Goal: Task Accomplishment & Management: Complete application form

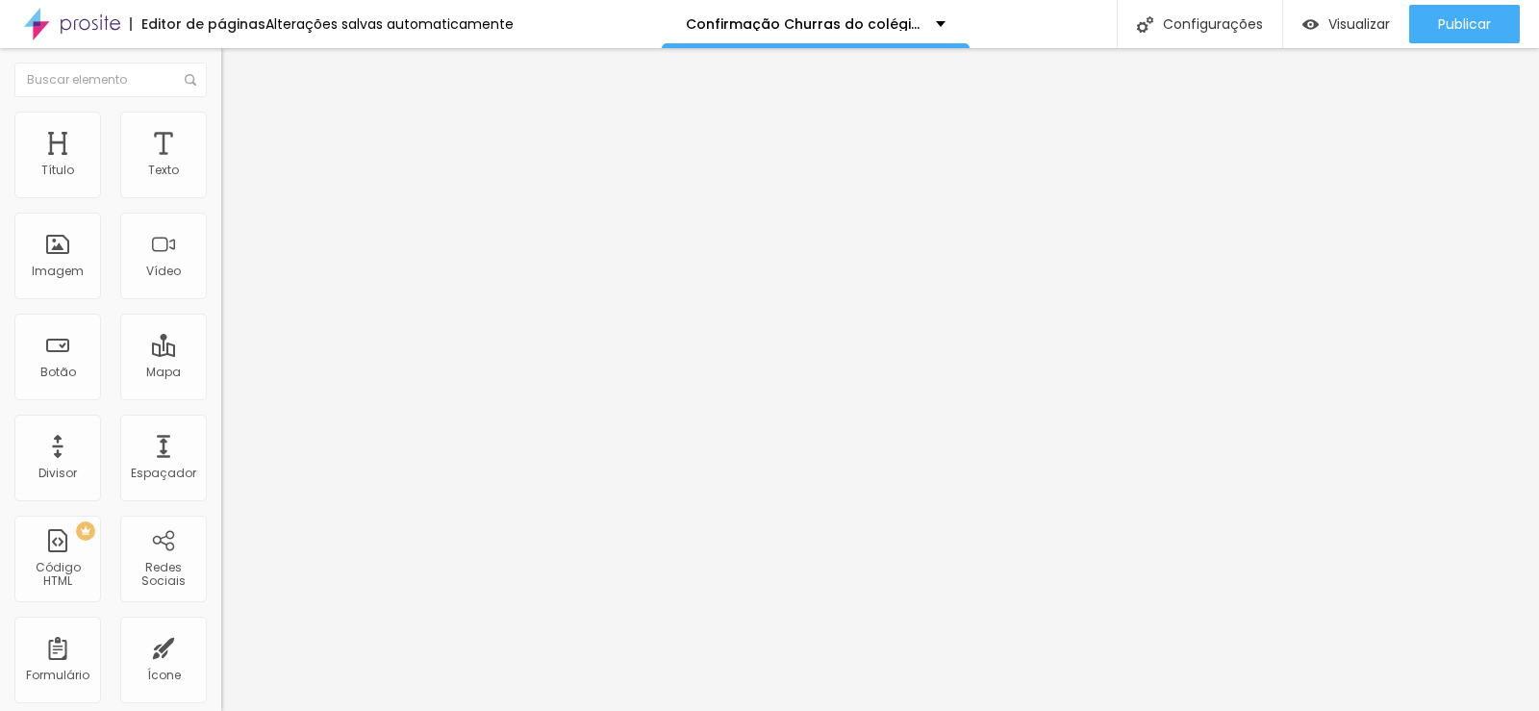
click at [221, 165] on span "Trocar imagem" at bounding box center [273, 157] width 105 height 16
drag, startPoint x: 165, startPoint y: 223, endPoint x: 0, endPoint y: 223, distance: 165.4
click at [221, 223] on div "Endereço chácara ventura tauba Alinhamento 14 Zoom" at bounding box center [331, 342] width 221 height 385
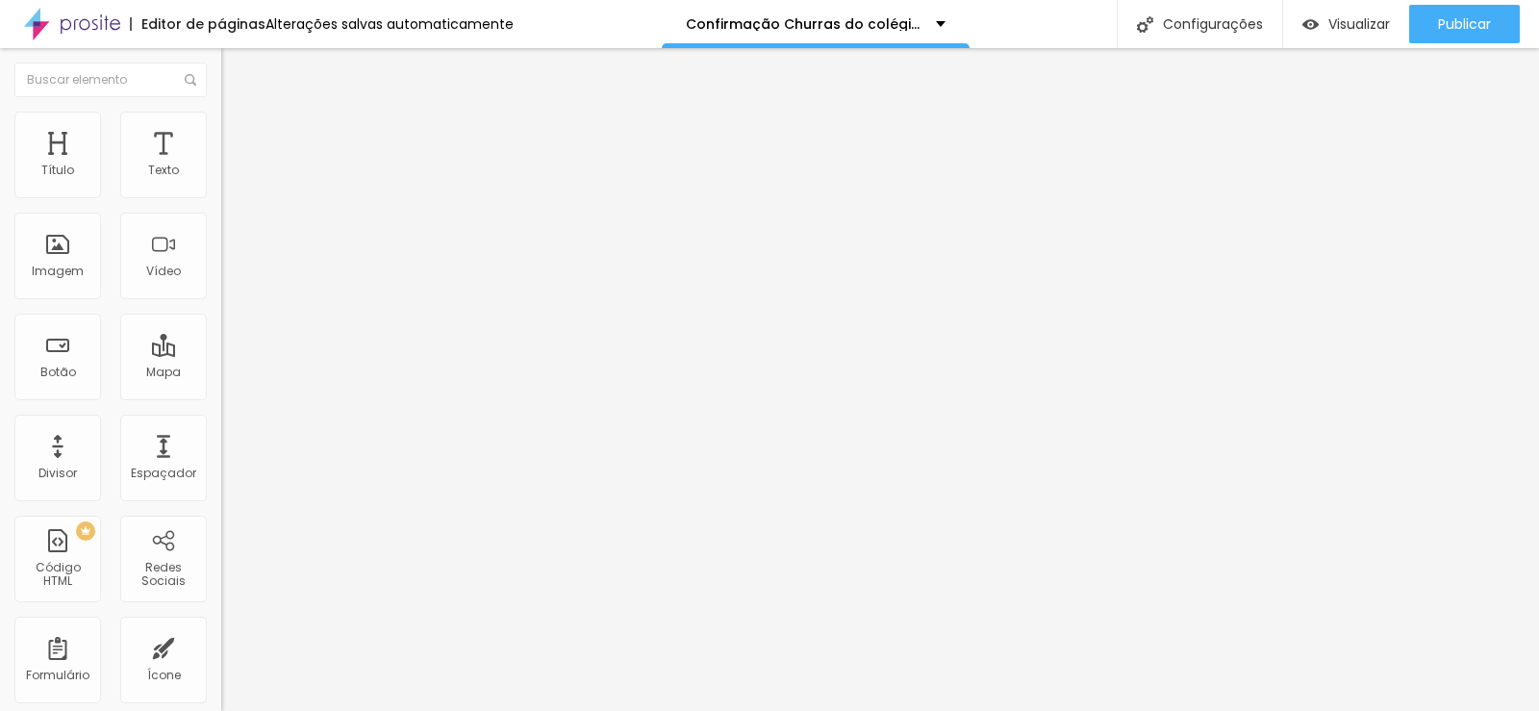
paste input "José Cristiano nº 103 Bairro Vitória Vale"
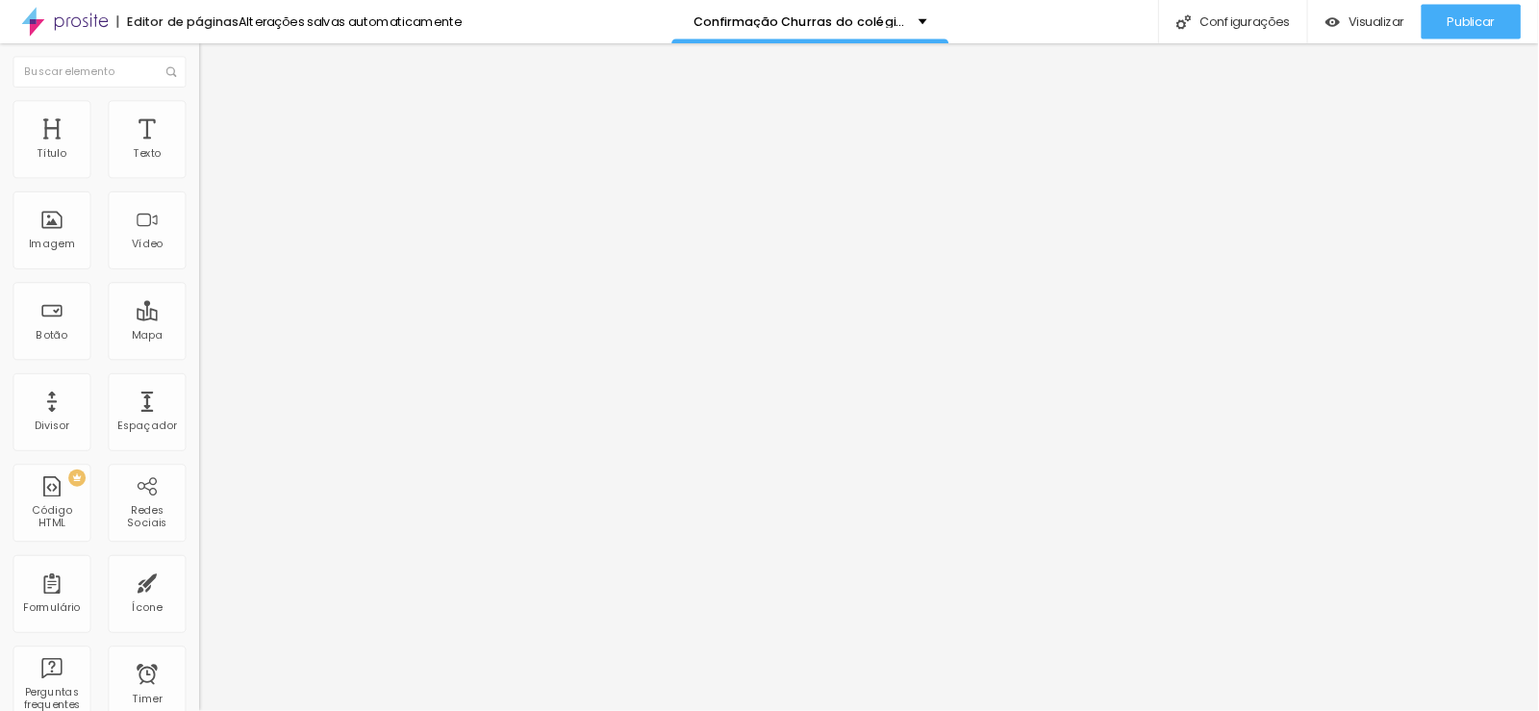
scroll to position [0, 52]
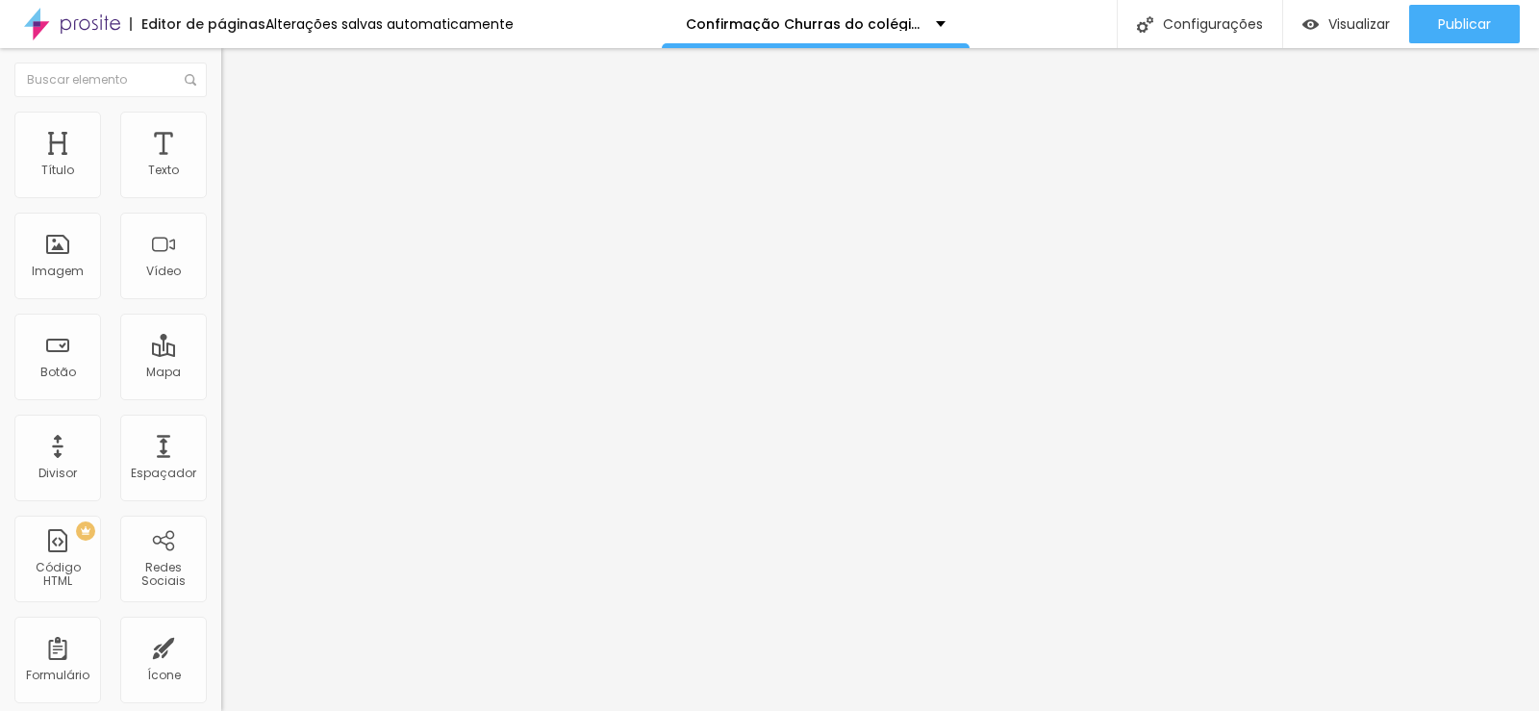
type input "José Cristiano nº 103 Bairro Vitória Vale"
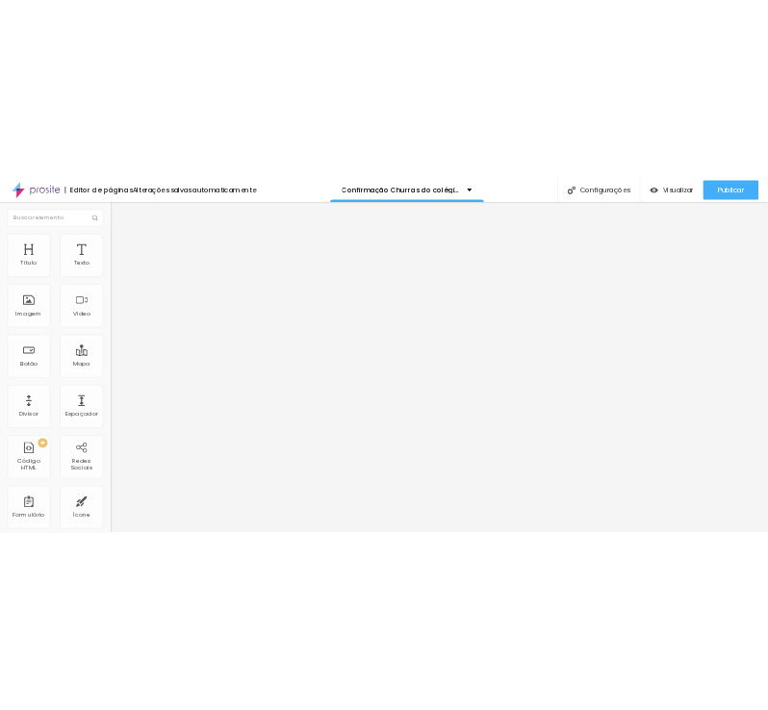
scroll to position [0, 0]
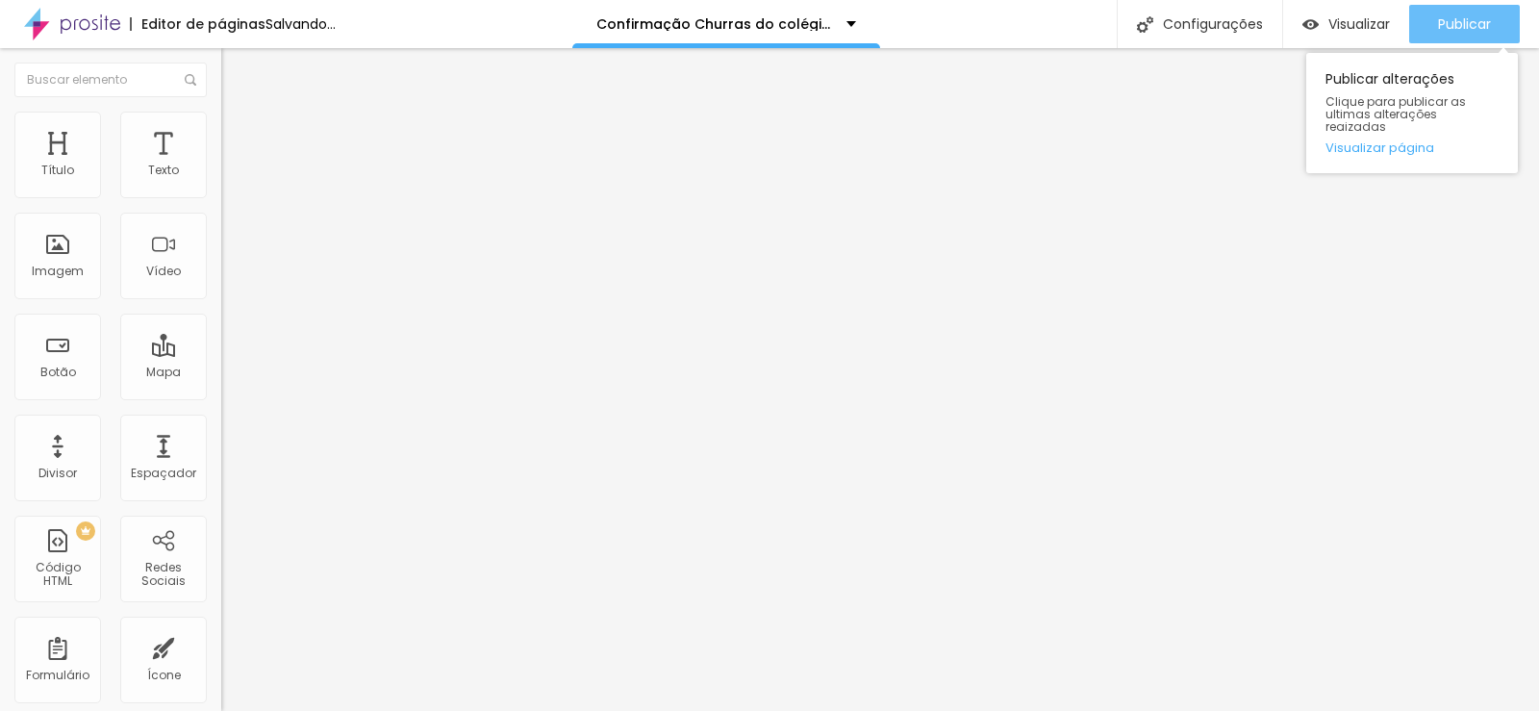
click at [1470, 25] on span "Publicar" at bounding box center [1464, 23] width 53 height 15
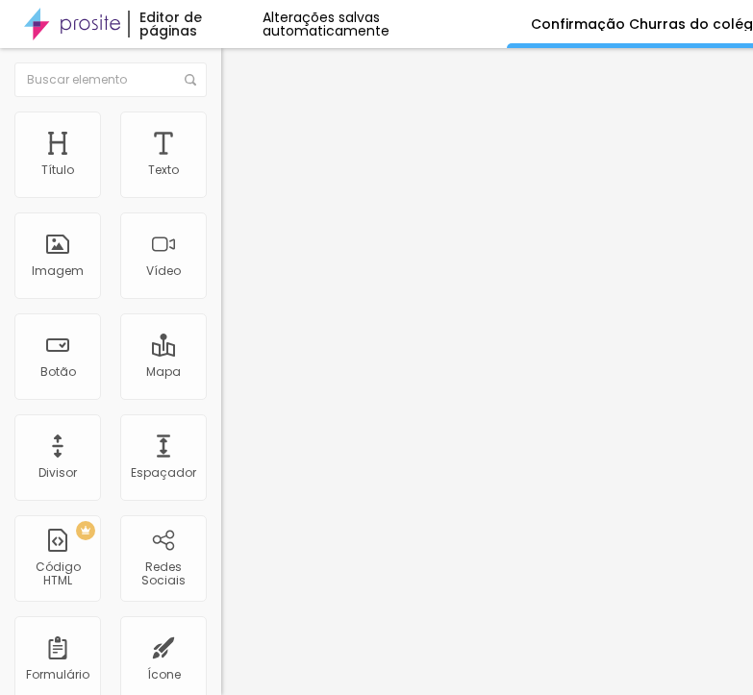
click at [221, 194] on img at bounding box center [227, 200] width 12 height 12
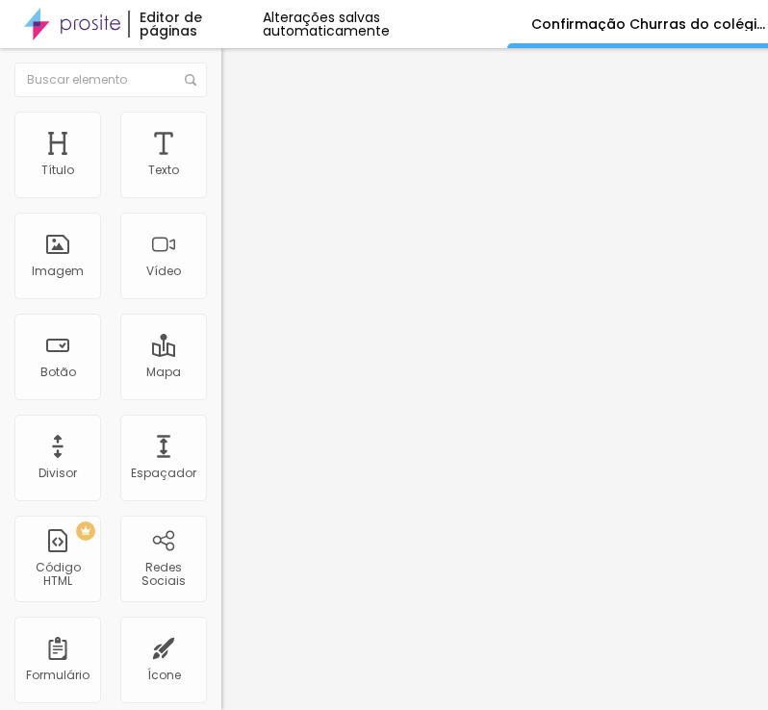
drag, startPoint x: 506, startPoint y: 159, endPoint x: -87, endPoint y: 163, distance: 592.5
click at [0, 163] on html "Editor de páginas Alterações salvas automaticamente Confirmação Churras do colé…" at bounding box center [384, 355] width 768 height 710
drag, startPoint x: 208, startPoint y: 288, endPoint x: 219, endPoint y: 316, distance: 31.1
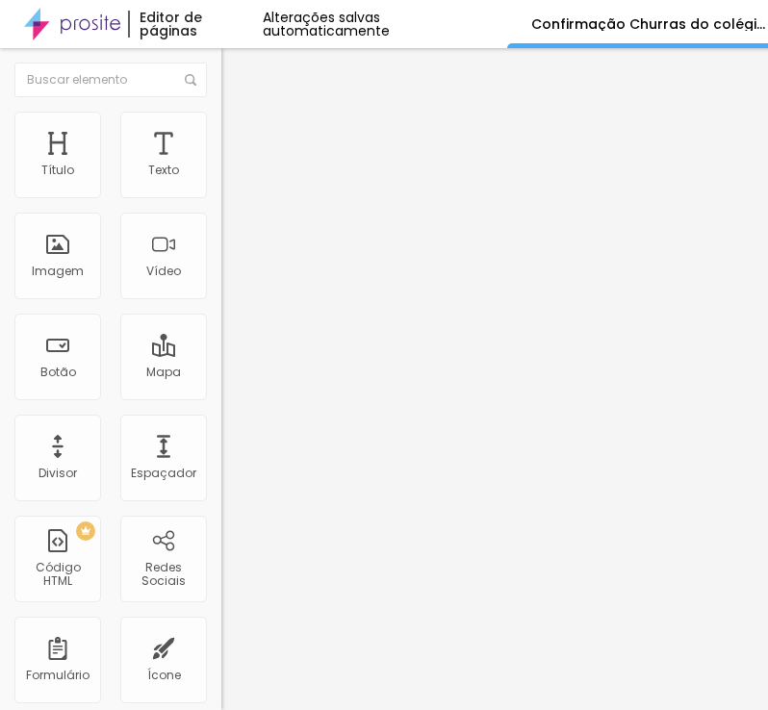
drag, startPoint x: 225, startPoint y: 350, endPoint x: 217, endPoint y: 340, distance: 13.1
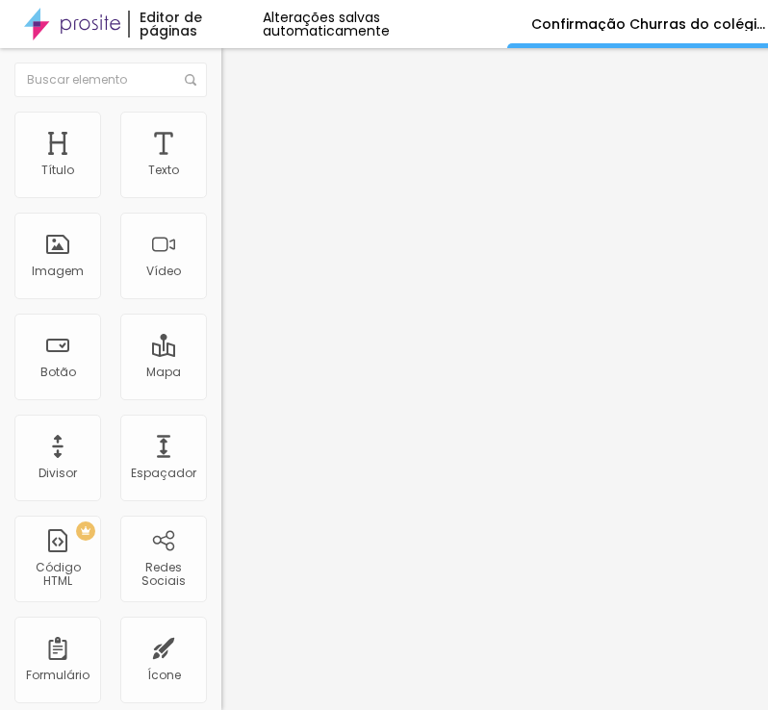
drag, startPoint x: 196, startPoint y: 375, endPoint x: 190, endPoint y: 391, distance: 17.3
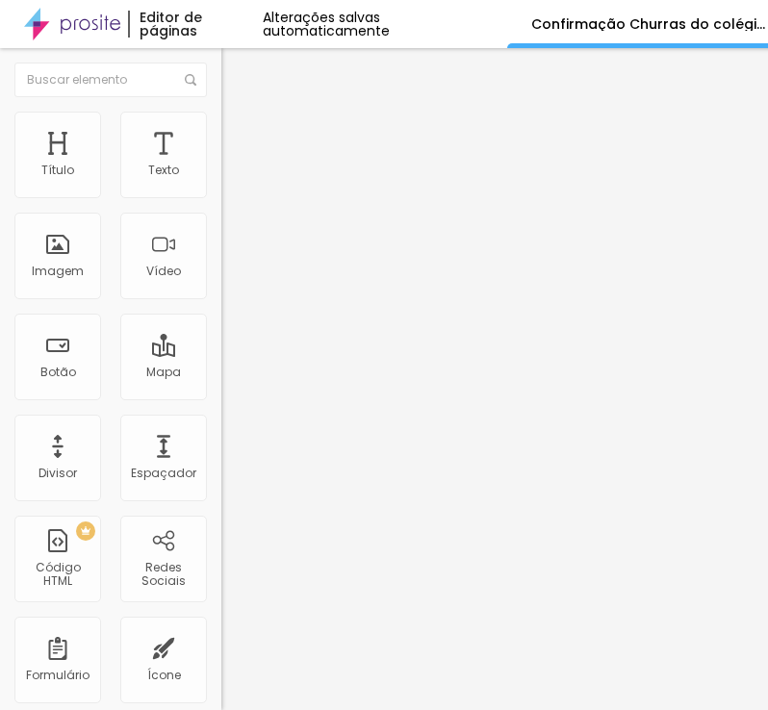
drag, startPoint x: 232, startPoint y: 214, endPoint x: 241, endPoint y: 220, distance: 11.2
drag, startPoint x: 396, startPoint y: 391, endPoint x: -41, endPoint y: 377, distance: 437.8
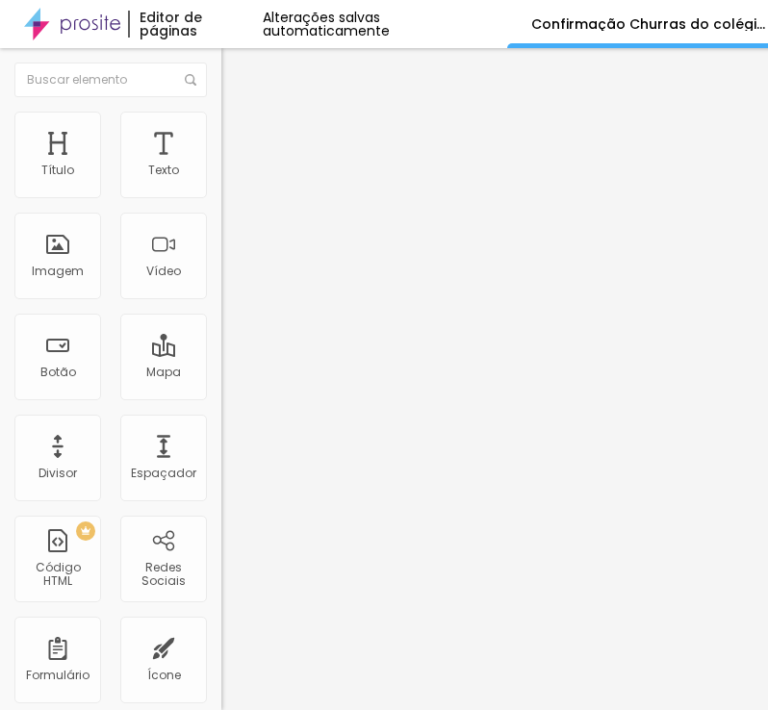
click at [0, 377] on html "Editor de páginas Alterações salvas automaticamente Confirmação Churras do colé…" at bounding box center [384, 355] width 768 height 710
drag, startPoint x: 107, startPoint y: 519, endPoint x: -21, endPoint y: 503, distance: 129.0
click at [0, 503] on html "Editor de páginas Alterações salvas automaticamente Confirmação Churras do colé…" at bounding box center [384, 355] width 768 height 710
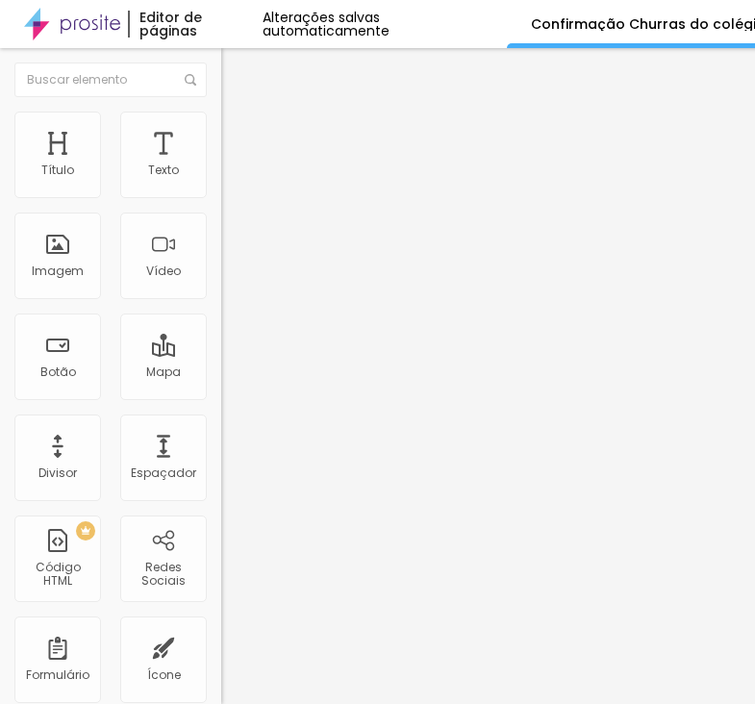
click at [221, 194] on div "Form" at bounding box center [331, 178] width 221 height 33
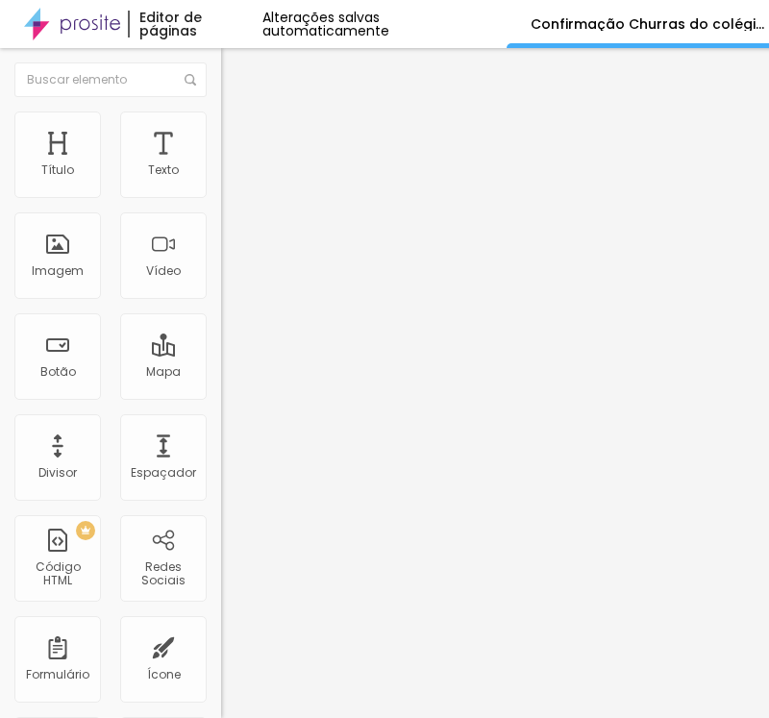
paste input "Autorização Churras do colegio [PERSON_NAME] 2025"
drag, startPoint x: 306, startPoint y: 153, endPoint x: 359, endPoint y: 155, distance: 52.9
type input "Autorização Churras do colegio OBJETIVO CACAPAVA TURMAS 2025"
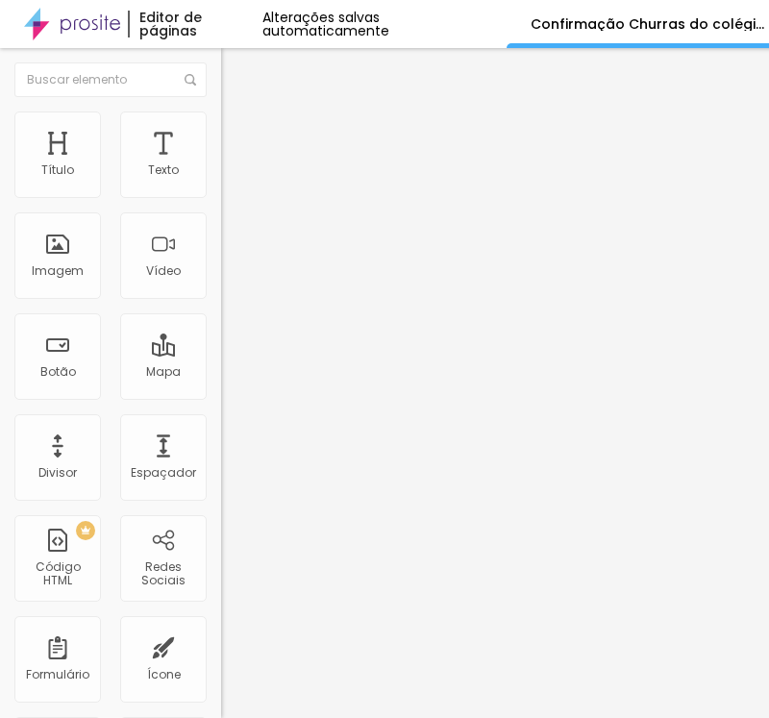
paste input "responsável (mesmo do contrato):"
type input "Nome responsável (mesmo do contrato):"
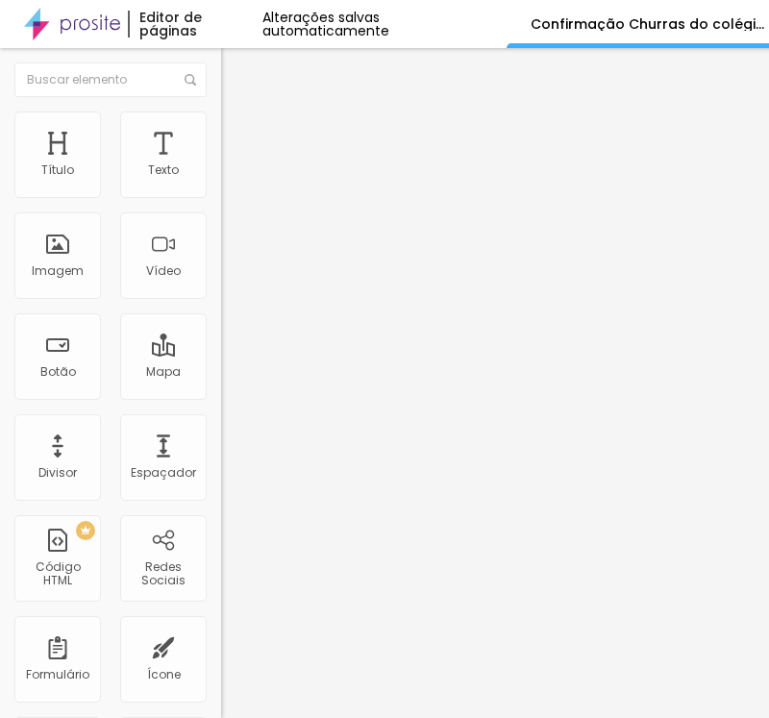
drag, startPoint x: 180, startPoint y: 432, endPoint x: 65, endPoint y: 441, distance: 114.9
paste input "CPF do responsável"
type input "CPF do responsável"
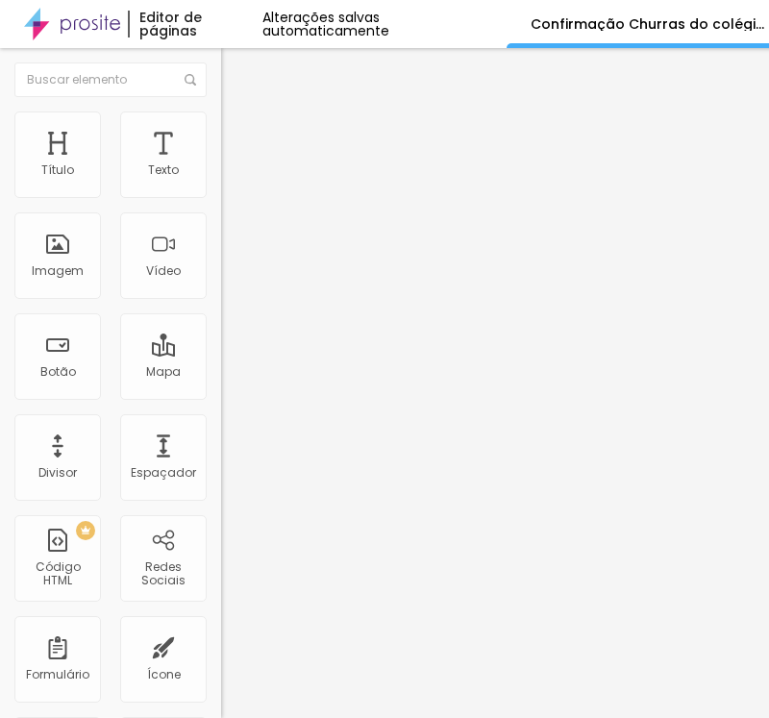
drag, startPoint x: 187, startPoint y: 492, endPoint x: 76, endPoint y: 501, distance: 110.9
paste input "Número de celular com ddd do responsável"
type input "Número de celular com ddd do responsável"
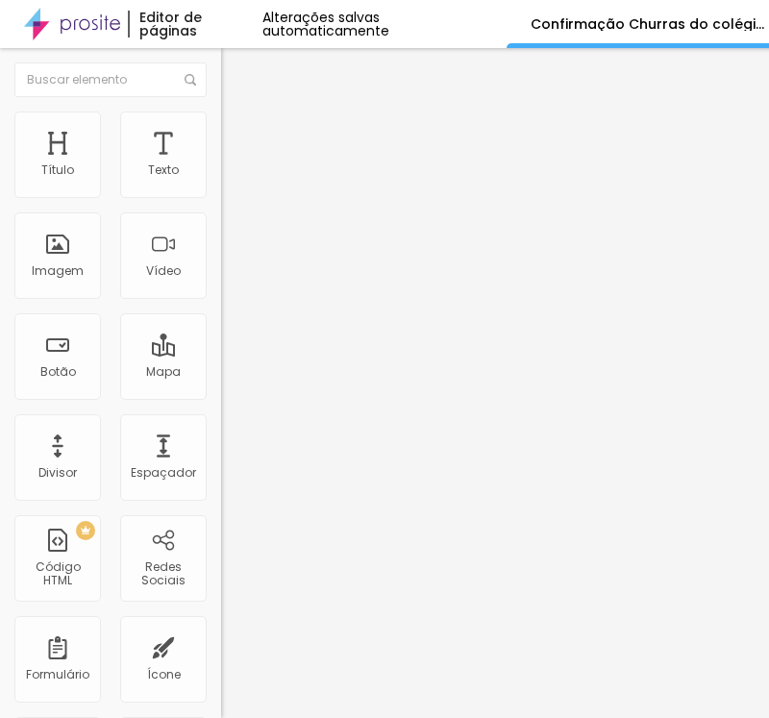
scroll to position [0, 0]
paste input "completo do aluno(a)"
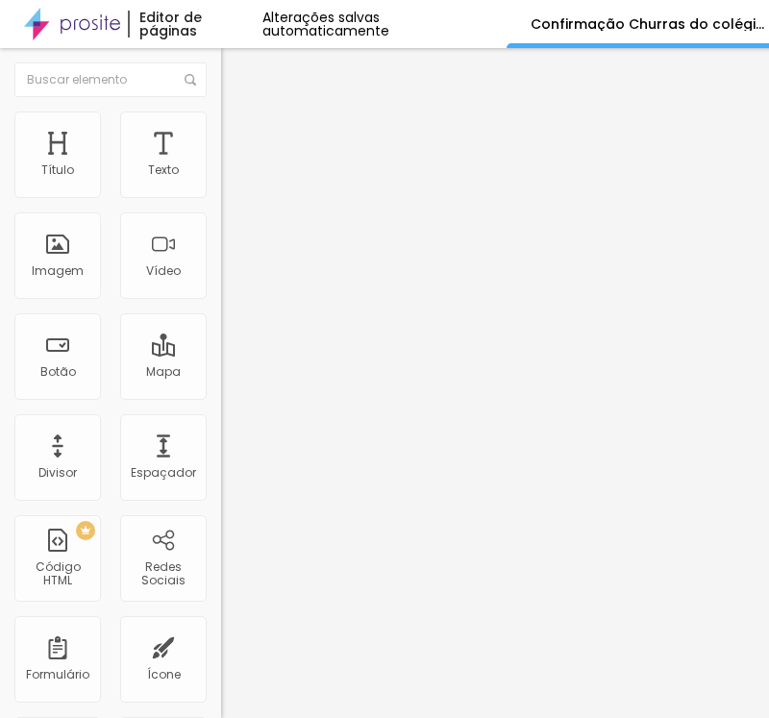
scroll to position [192, 0]
type input "Nome completo do aluno(a)"
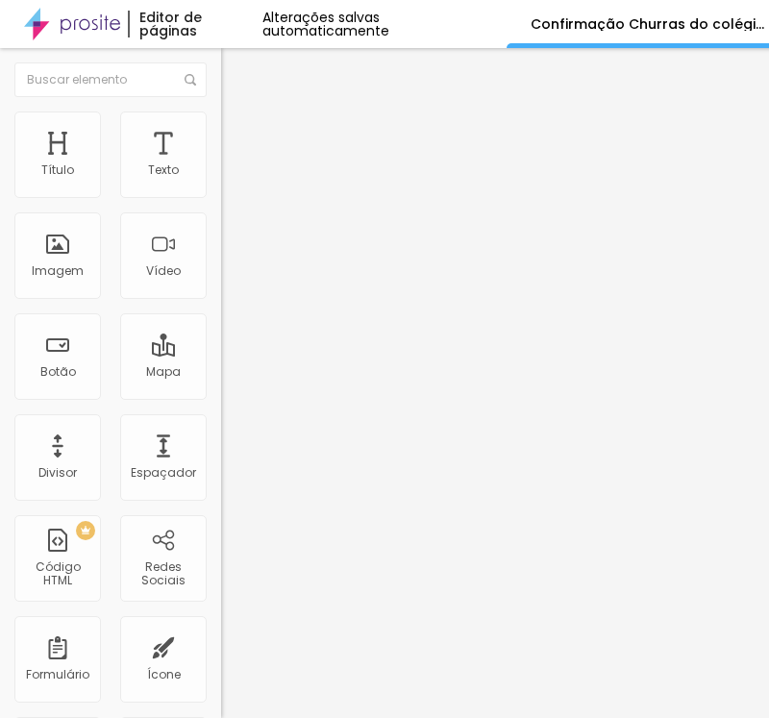
paste input "Eu responsável pelo aluno(a) acima, autorizo sua participação no evento."
type input "Eu responsável pelo aluno(a) acima, autorizo sua participação no evento."
drag, startPoint x: 210, startPoint y: 558, endPoint x: 128, endPoint y: 557, distance: 81.8
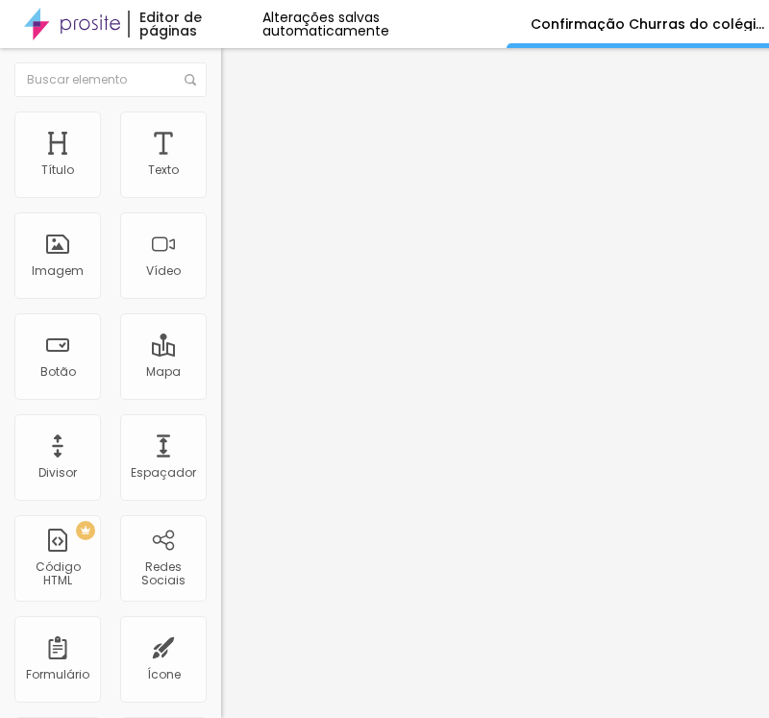
paste input "Sim, eu autorizo."
type input "Sim, eu autorizo."
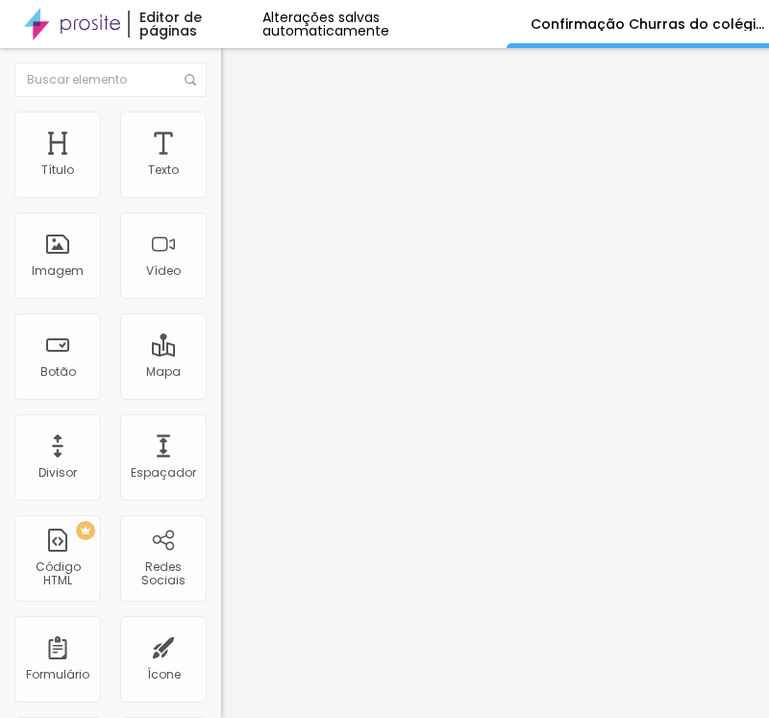
scroll to position [0, 0]
drag, startPoint x: 260, startPoint y: 225, endPoint x: 317, endPoint y: 248, distance: 62.2
drag, startPoint x: 53, startPoint y: 399, endPoint x: 0, endPoint y: 400, distance: 52.9
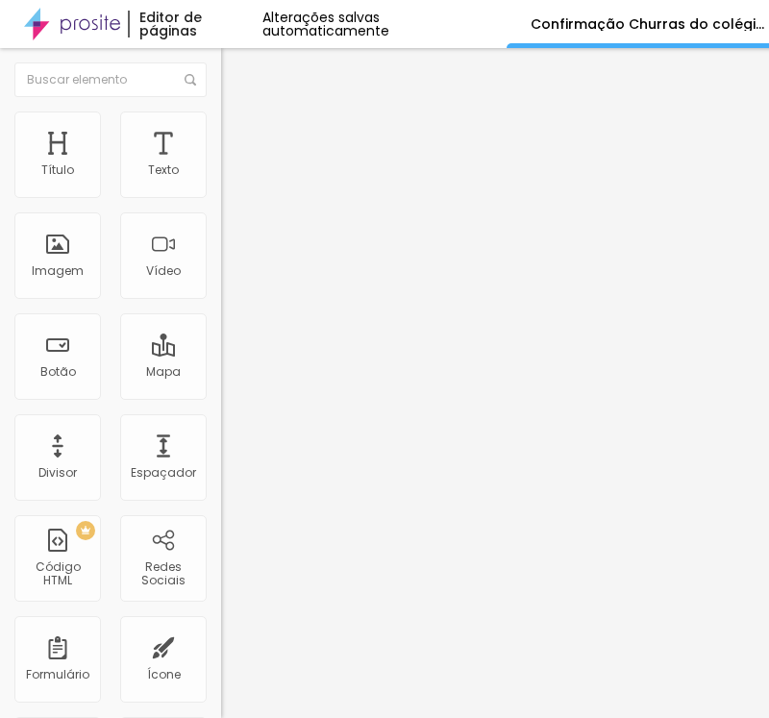
paste textarea "Confirmação realiz"
type textarea "Confirmação realizada com sucesso!"
drag, startPoint x: 86, startPoint y: 522, endPoint x: 68, endPoint y: 522, distance: 17.3
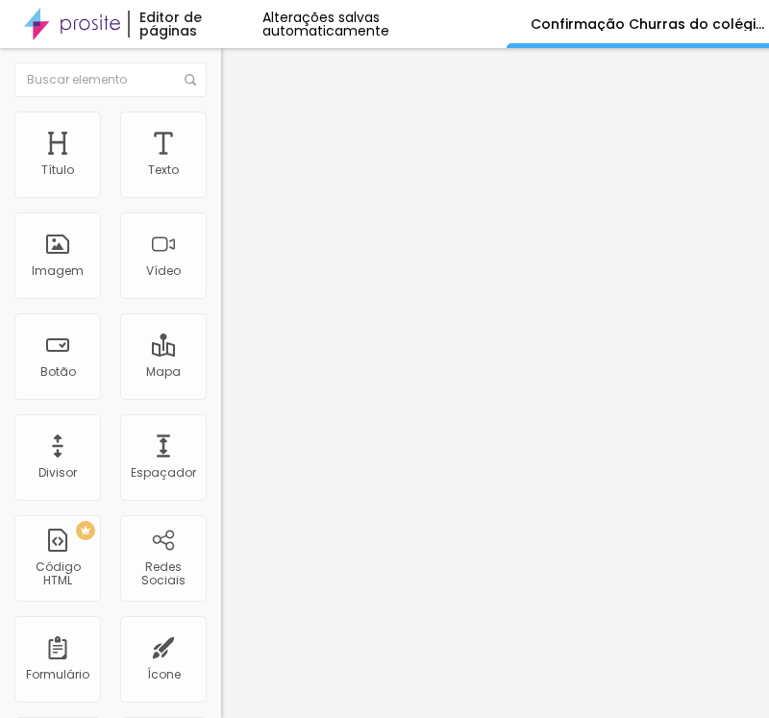
paste input "[EMAIL_ADDRESS][DOMAIN_NAME]"
type input "[EMAIL_ADDRESS][DOMAIN_NAME]"
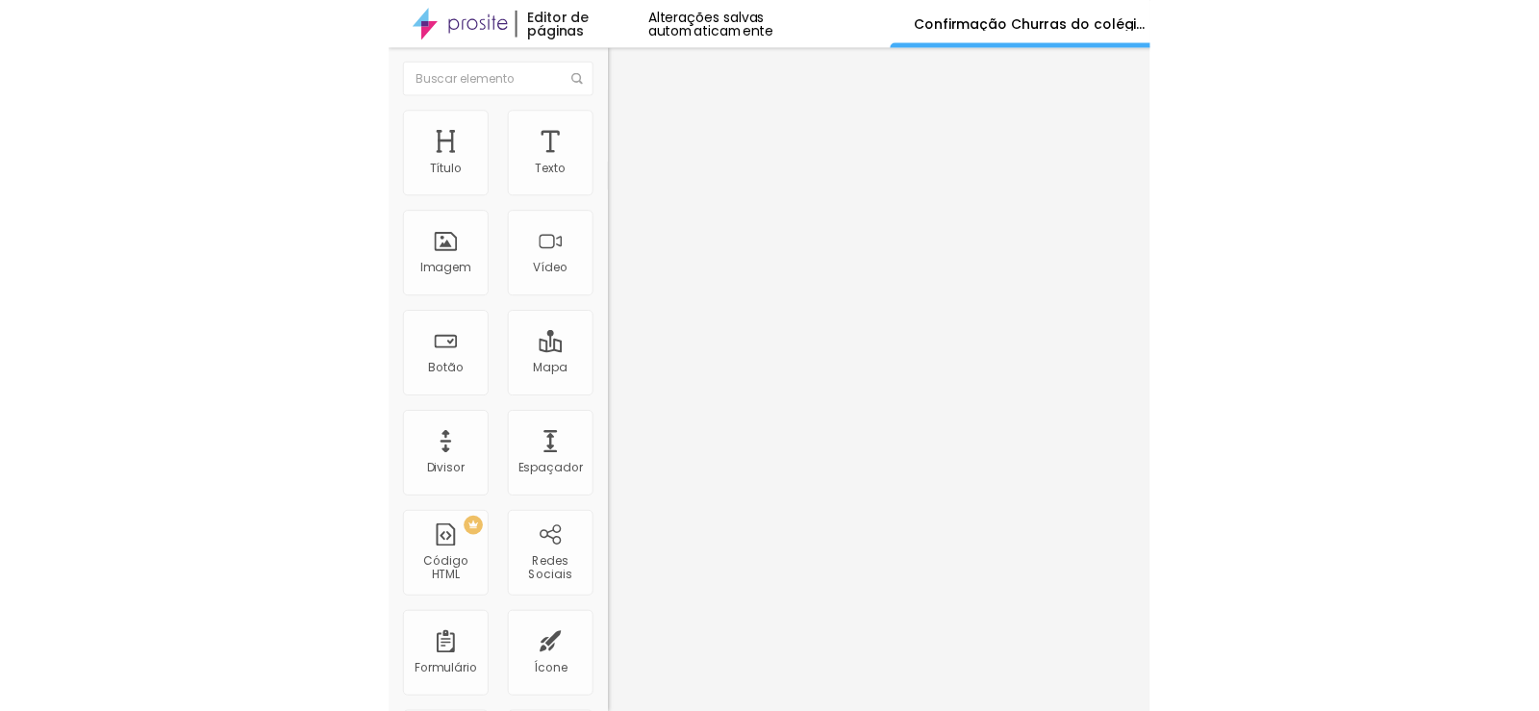
scroll to position [236, 0]
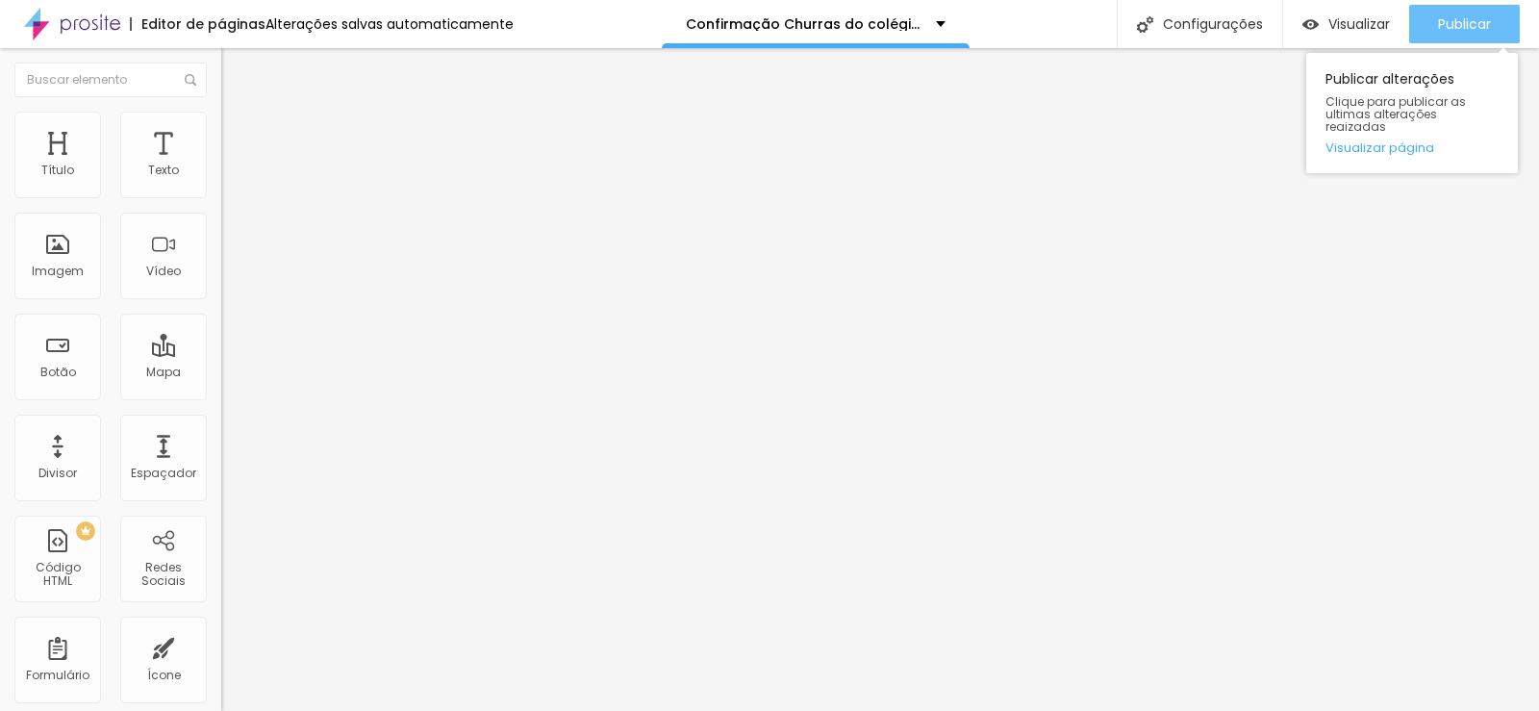
click at [1429, 23] on button "Publicar" at bounding box center [1464, 24] width 111 height 38
click at [1459, 27] on span "Publicar" at bounding box center [1464, 23] width 53 height 15
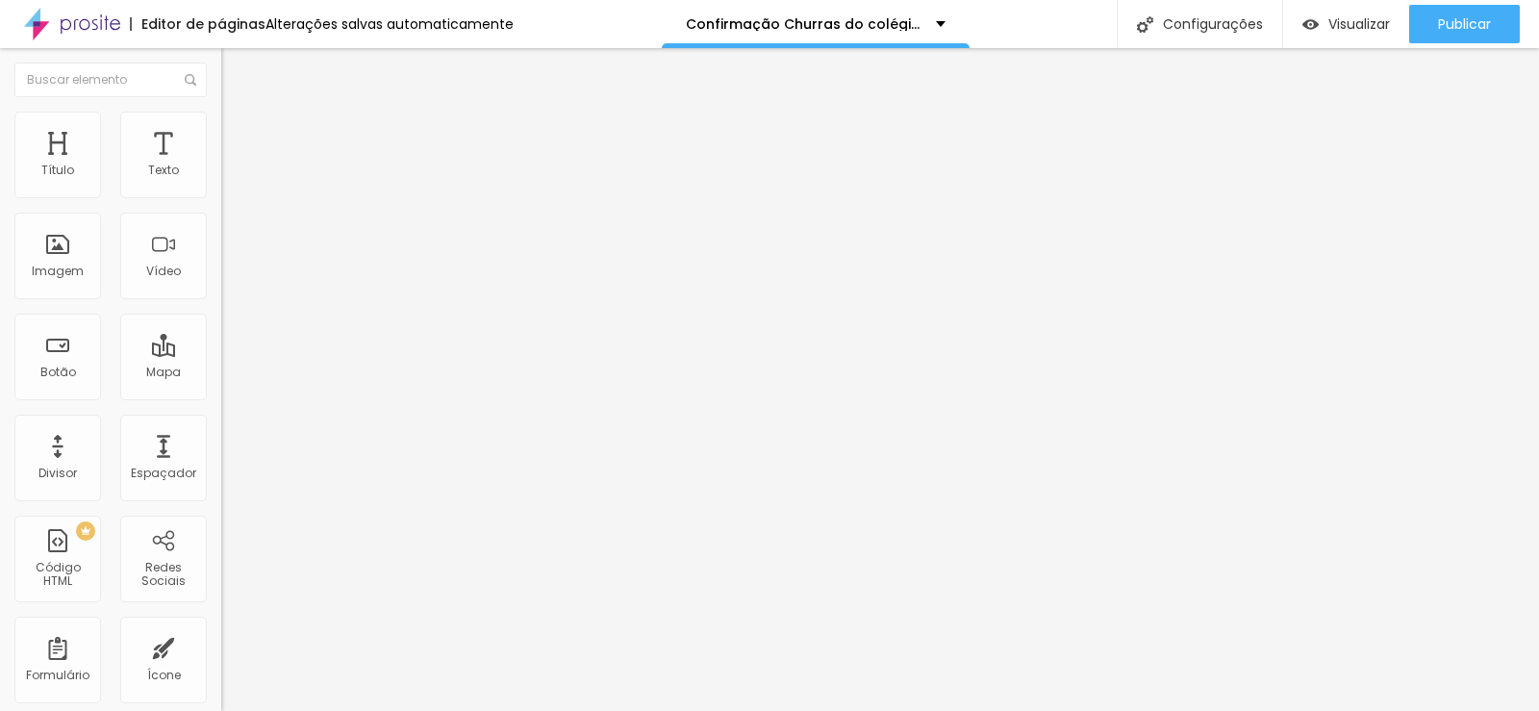
click at [221, 165] on span "Trocar imagem" at bounding box center [273, 157] width 105 height 16
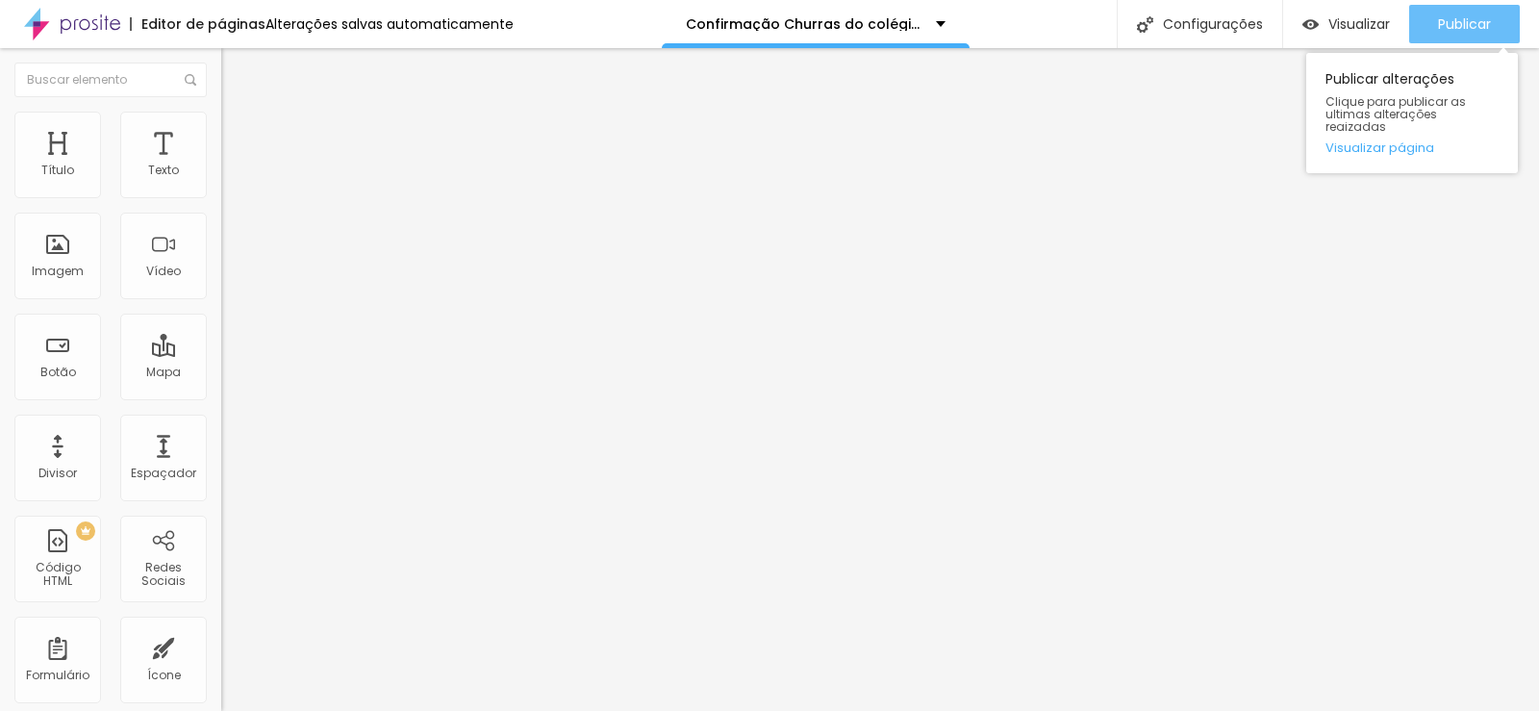
click at [1441, 17] on span "Publicar" at bounding box center [1464, 23] width 53 height 15
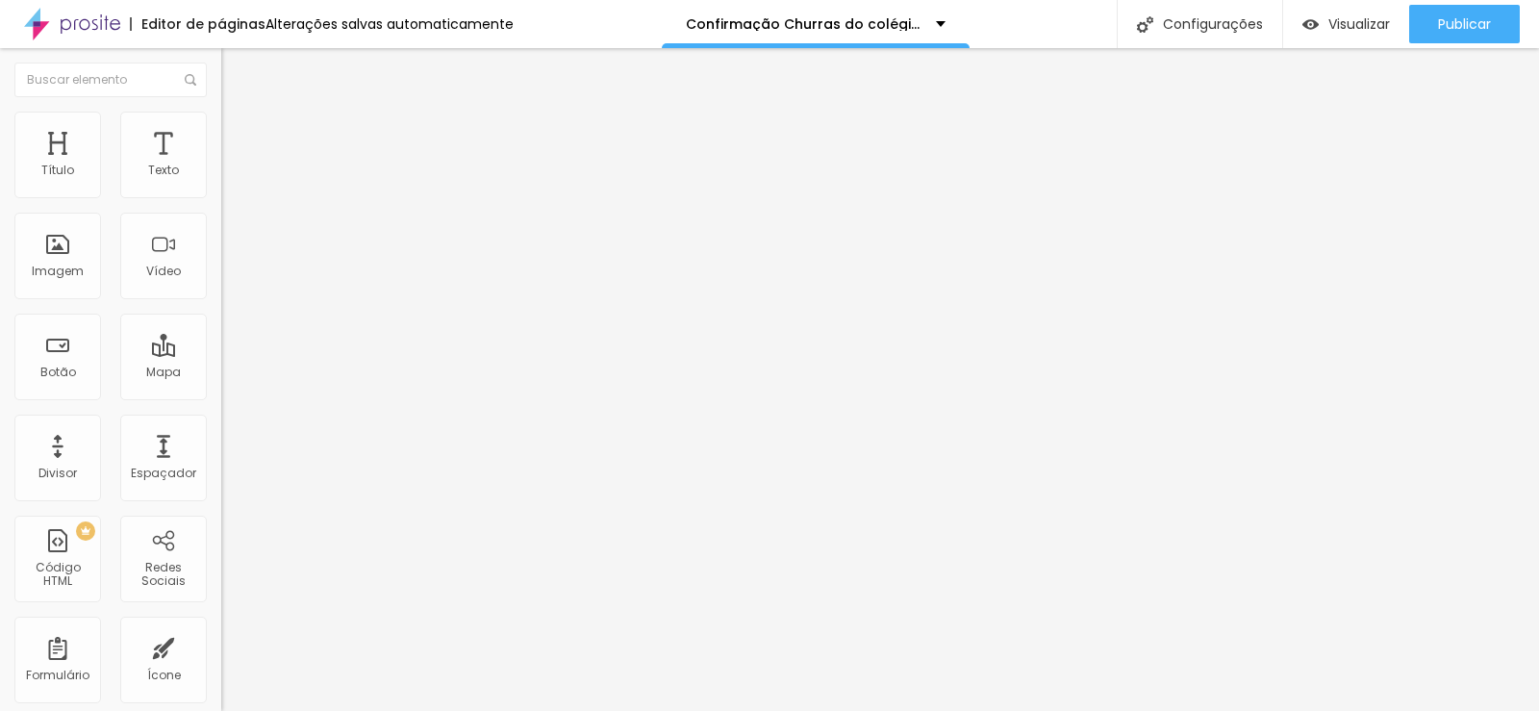
click at [221, 181] on input "[PERSON_NAME][STREET_ADDRESS]" at bounding box center [336, 171] width 231 height 19
type input "chacara do nilo"
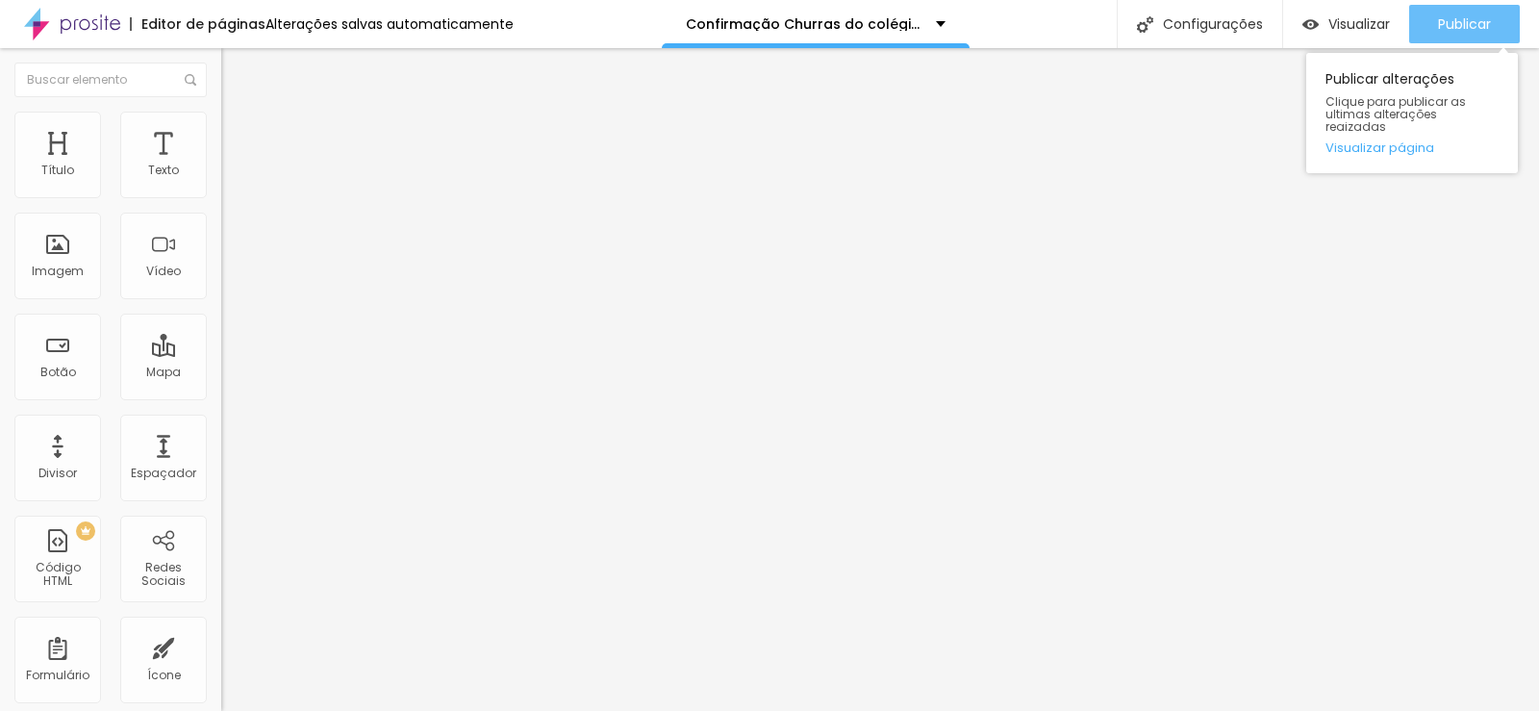
click at [1445, 32] on span "Publicar" at bounding box center [1464, 23] width 53 height 15
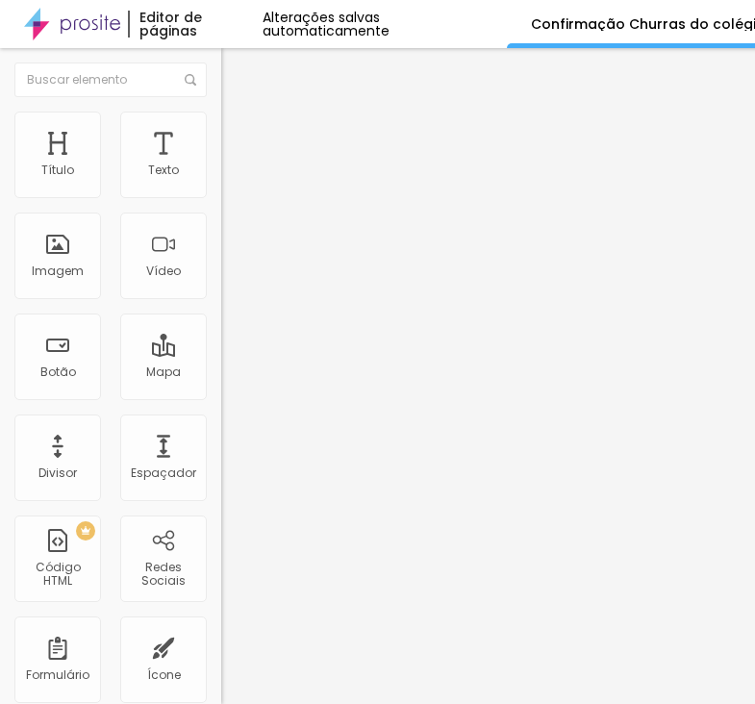
click at [221, 193] on span at bounding box center [227, 201] width 12 height 16
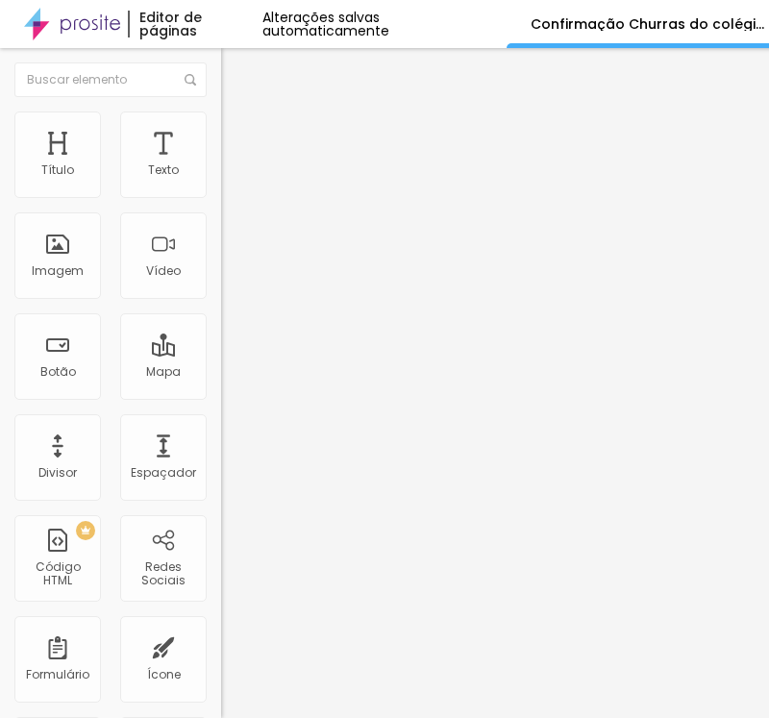
scroll to position [192, 0]
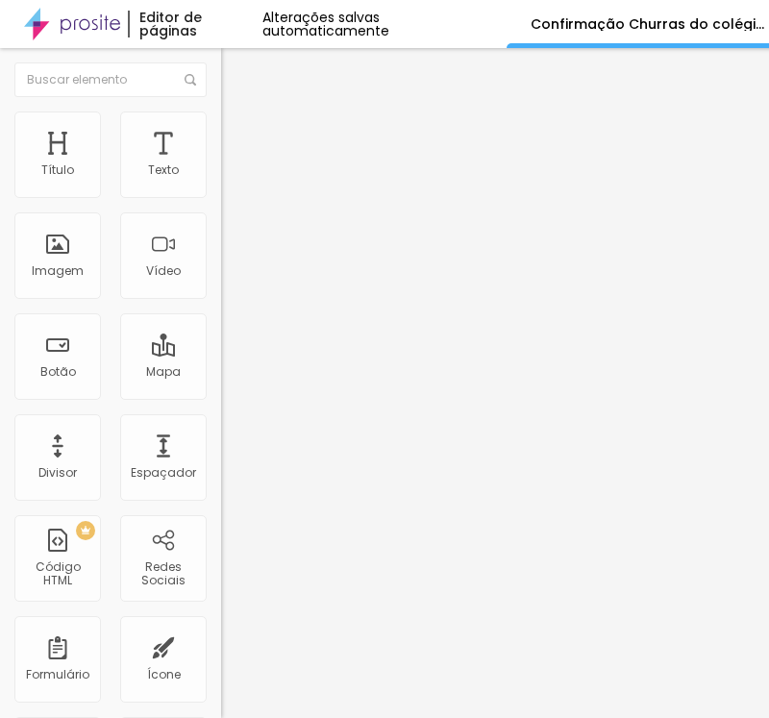
drag, startPoint x: 387, startPoint y: 385, endPoint x: -75, endPoint y: 385, distance: 461.7
click at [0, 385] on html "Editor de páginas Alterações salvas automaticamente Confirmação Churras do colé…" at bounding box center [384, 359] width 769 height 718
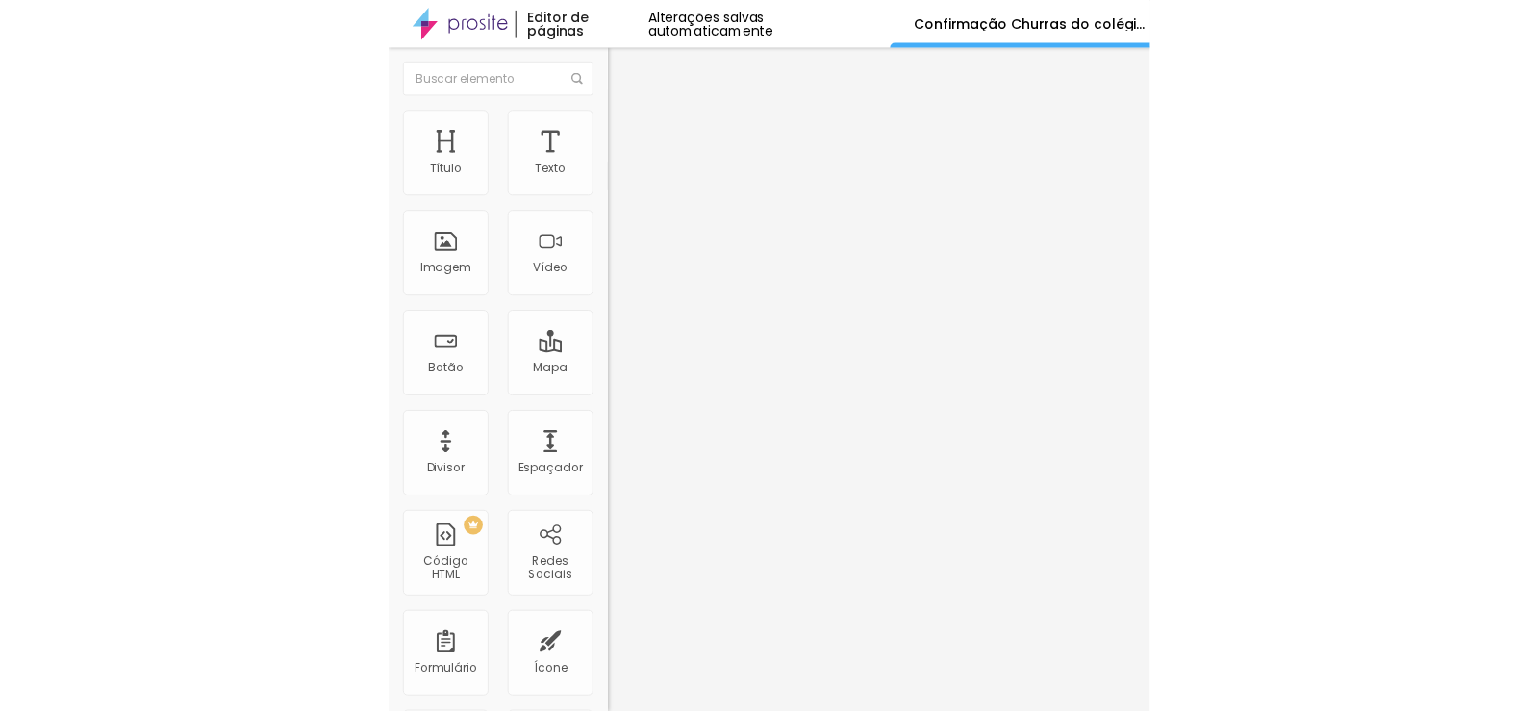
scroll to position [289, 0]
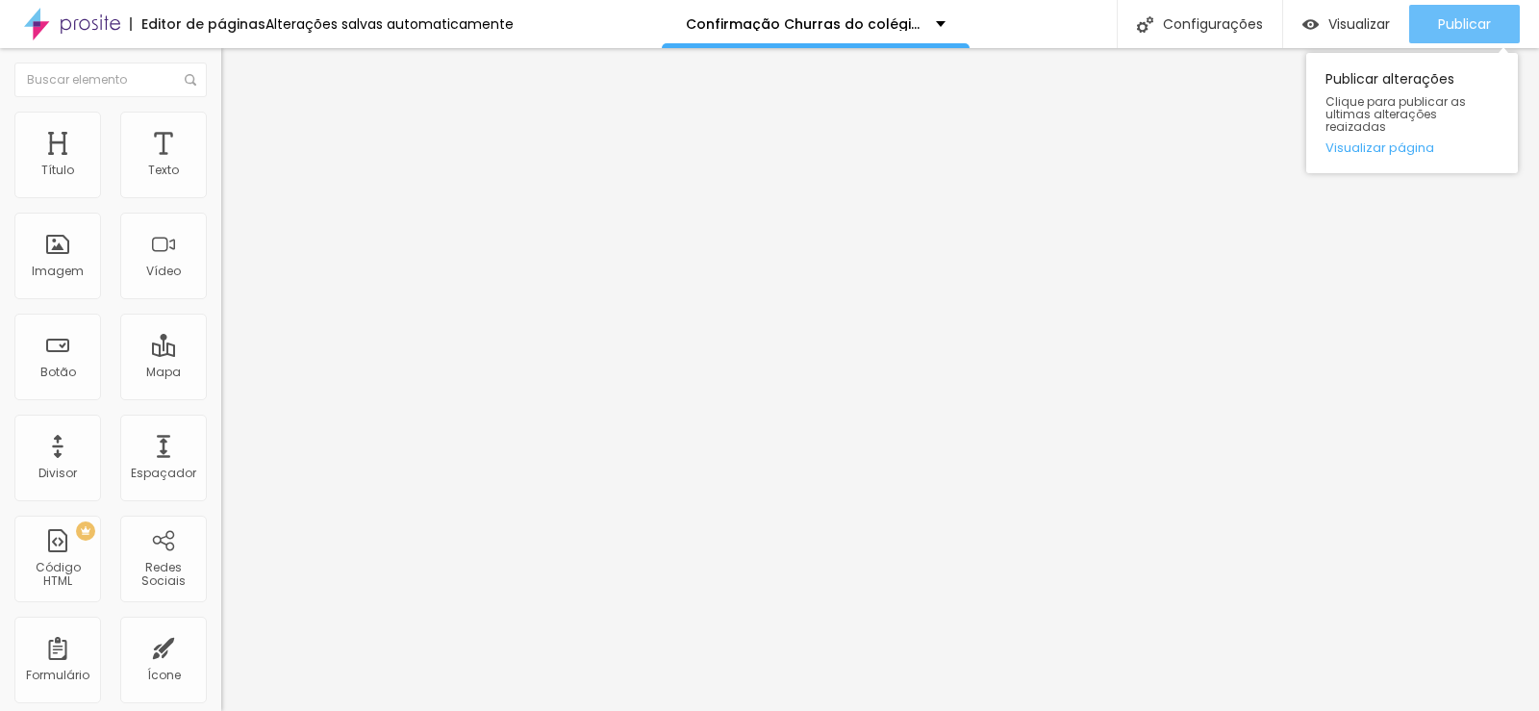
click at [1478, 19] on span "Publicar" at bounding box center [1464, 23] width 53 height 15
click at [1468, 19] on span "Publicar" at bounding box center [1464, 23] width 53 height 15
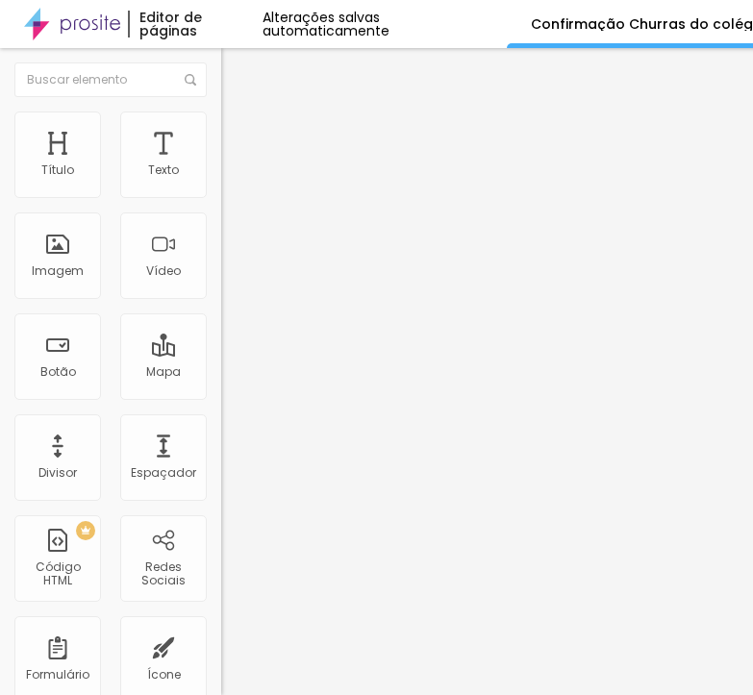
click at [221, 194] on div "Form" at bounding box center [331, 178] width 221 height 33
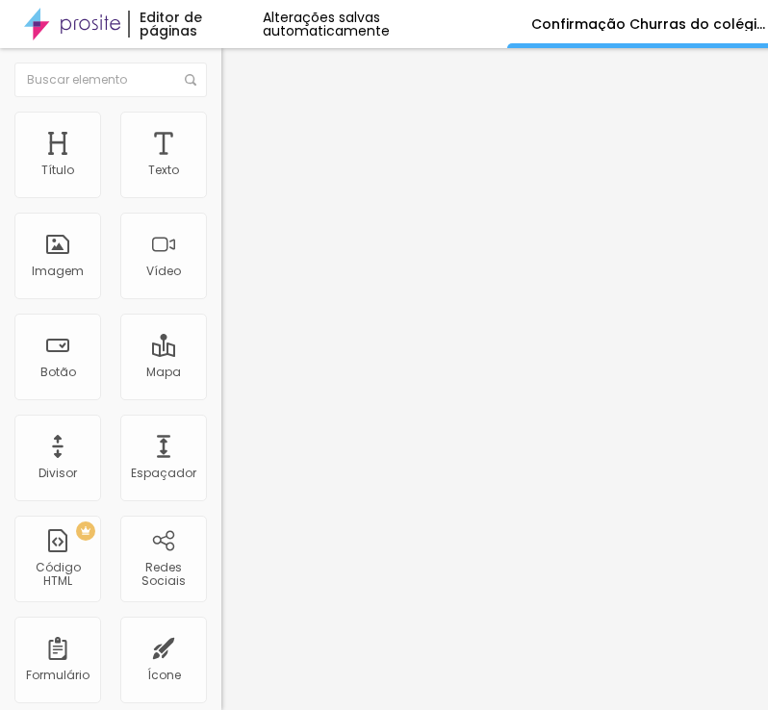
paste input "Autorização Churras do colegio OBJETIVO CACAPAVA TURMAS 2025"
drag, startPoint x: 305, startPoint y: 155, endPoint x: 443, endPoint y: 155, distance: 138.5
type input "Autorização Churras do colegio albert einstein TURMAS 2025"
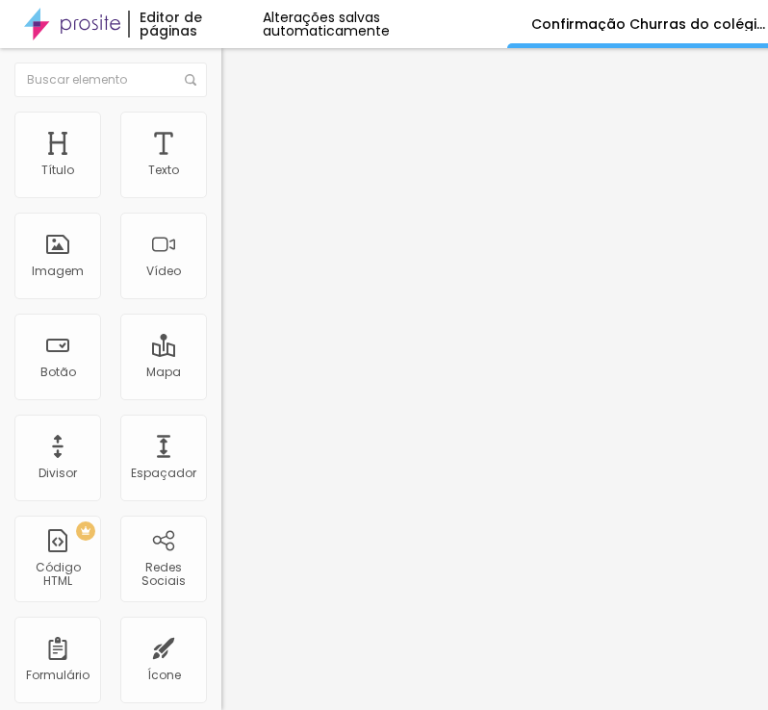
drag, startPoint x: 514, startPoint y: 437, endPoint x: 613, endPoint y: 418, distance: 100.7
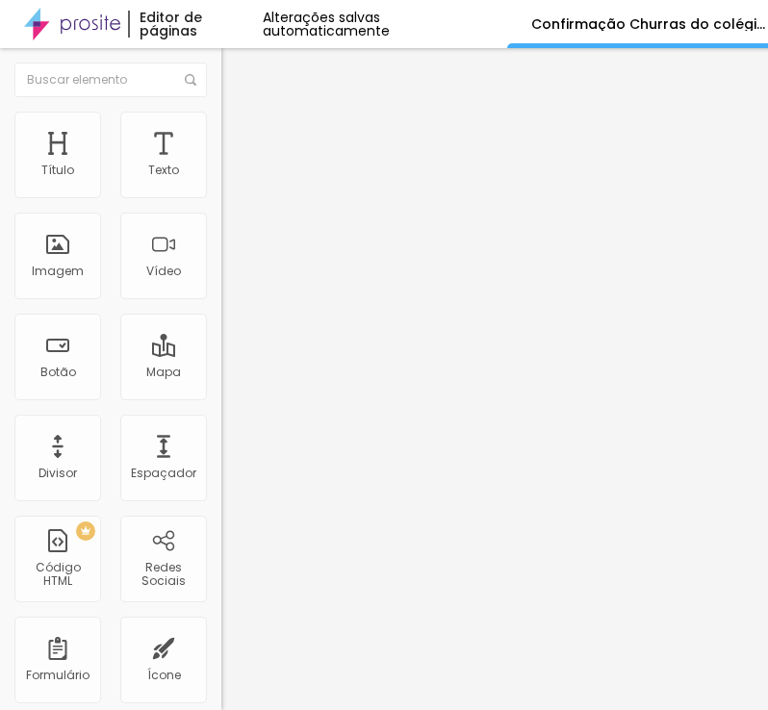
drag, startPoint x: 214, startPoint y: 184, endPoint x: 201, endPoint y: 208, distance: 27.1
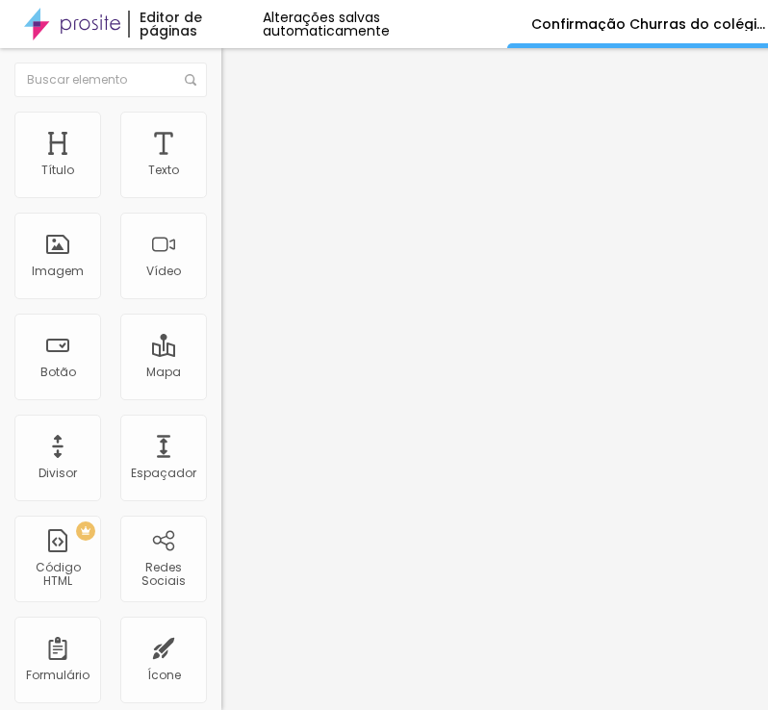
drag, startPoint x: 169, startPoint y: 263, endPoint x: 63, endPoint y: 269, distance: 107.0
paste input "responsável (mesmo do contrato):"
type input "Nome responsável (mesmo do contrato):"
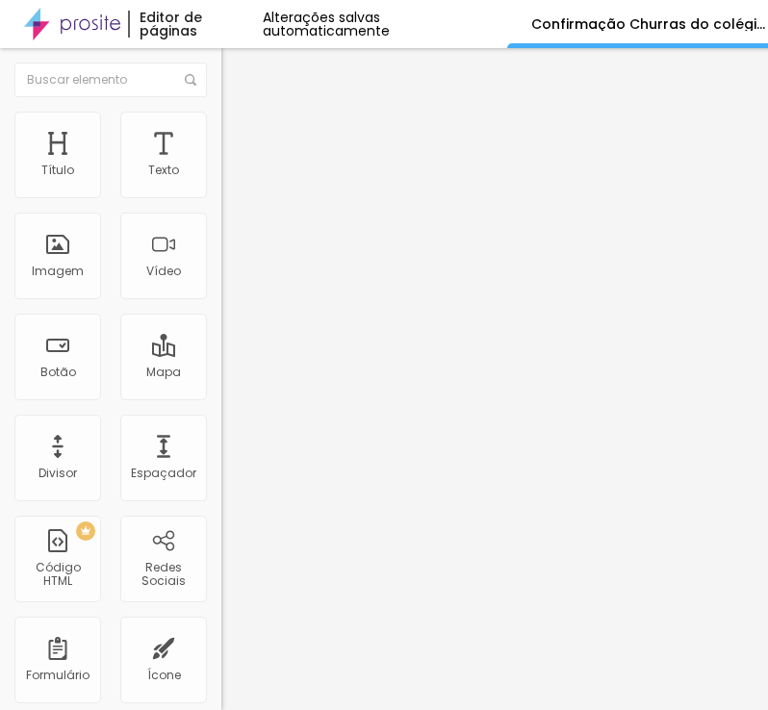
drag, startPoint x: 163, startPoint y: 350, endPoint x: 77, endPoint y: 335, distance: 87.0
paste input "CPF do responsável"
type input "CPF do responsável"
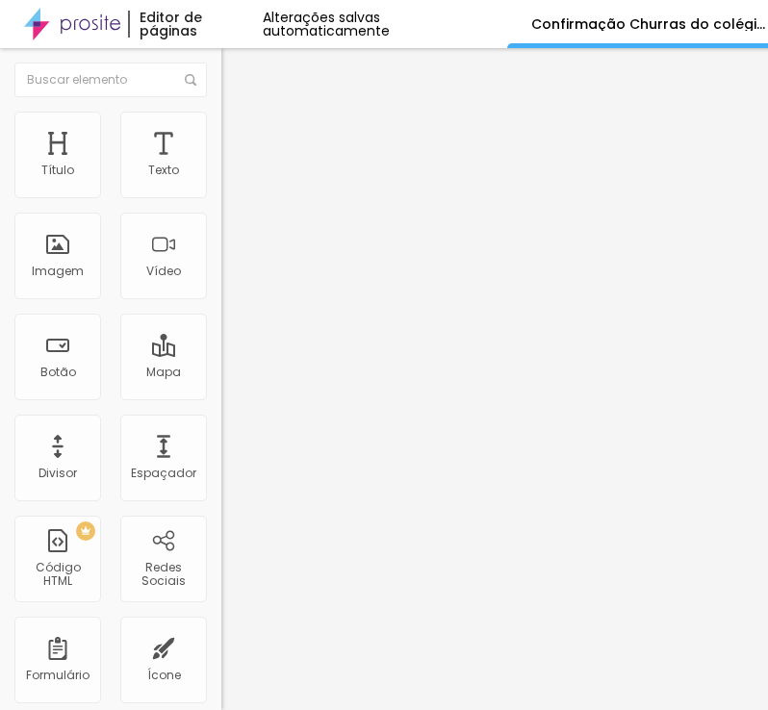
drag, startPoint x: 179, startPoint y: 394, endPoint x: 54, endPoint y: 396, distance: 125.0
paste input "Número de celular com ddd do responsável"
type input "Número de celular com ddd do responsável"
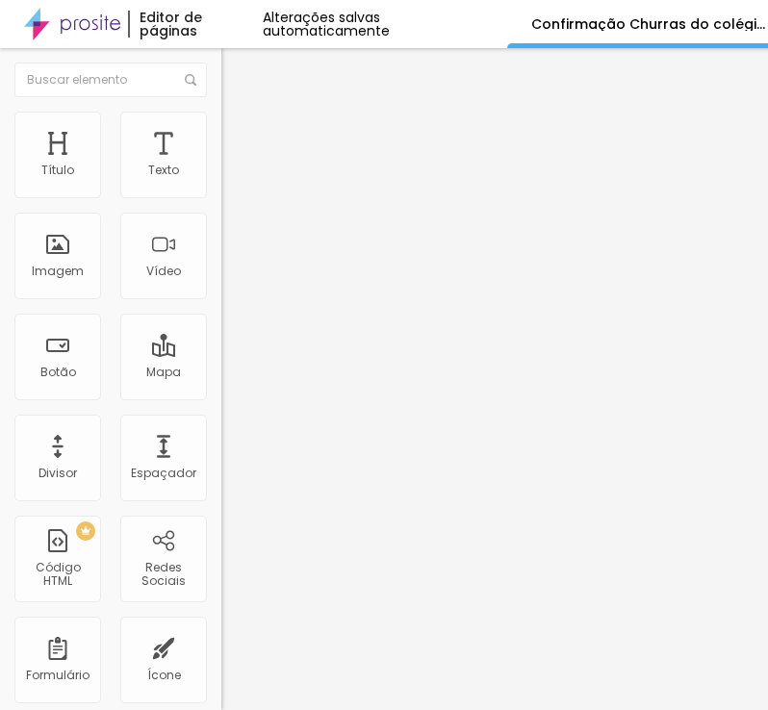
scroll to position [0, 0]
type input "Nome completo do aluno(a)"
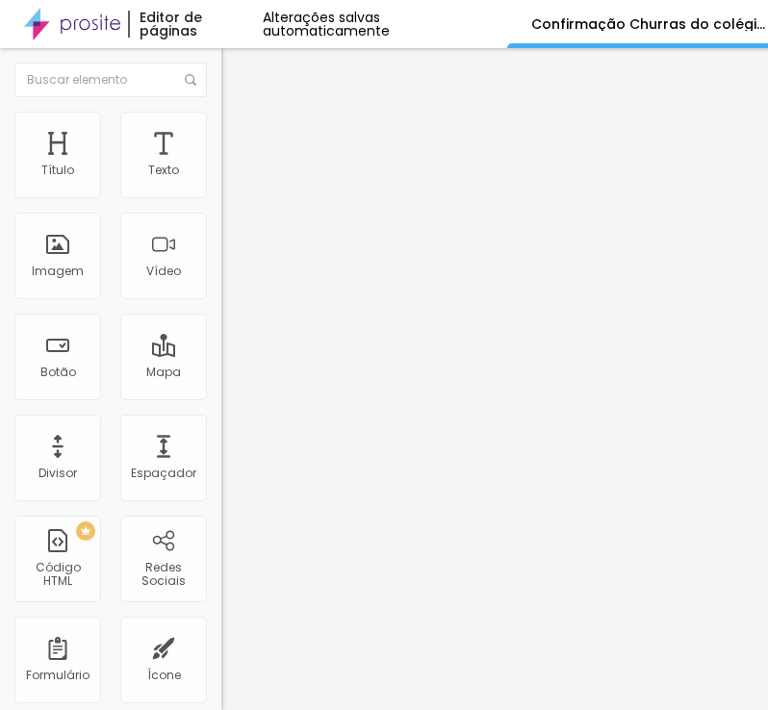
drag, startPoint x: 55, startPoint y: 429, endPoint x: 13, endPoint y: 429, distance: 42.3
click at [0, 429] on html "Editor de páginas Alterações salvas automaticamente Confirmação Churras do colé…" at bounding box center [384, 355] width 768 height 710
paste input "Eu responsável pelo aluno(a) acima, autorizo sua participação no evento."
type input "Eu responsável pelo aluno(a) acima, autorizo sua participação no evento."
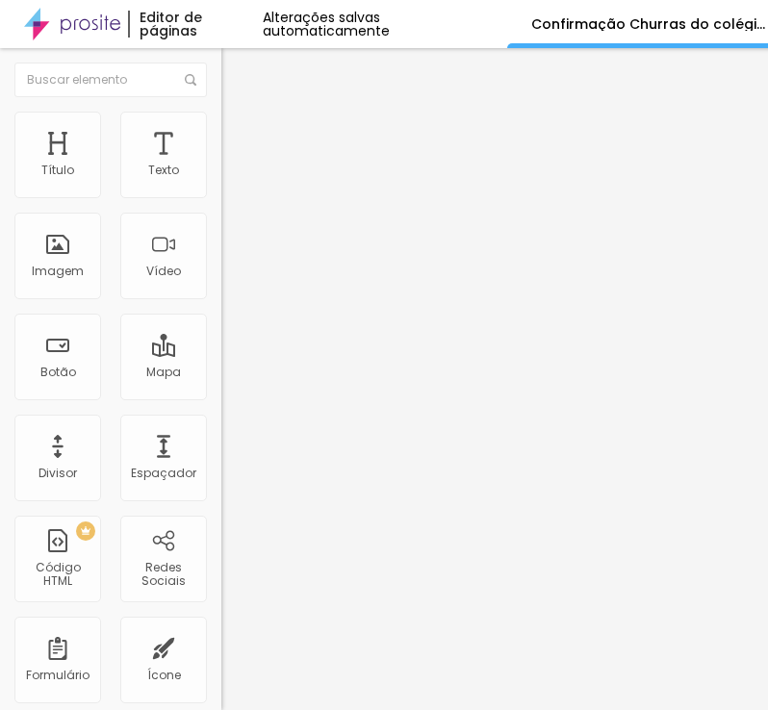
drag, startPoint x: 220, startPoint y: 543, endPoint x: 93, endPoint y: 541, distance: 127.0
paste input "Sim, eu autorizo."
type input "Sim, eu autorizo."
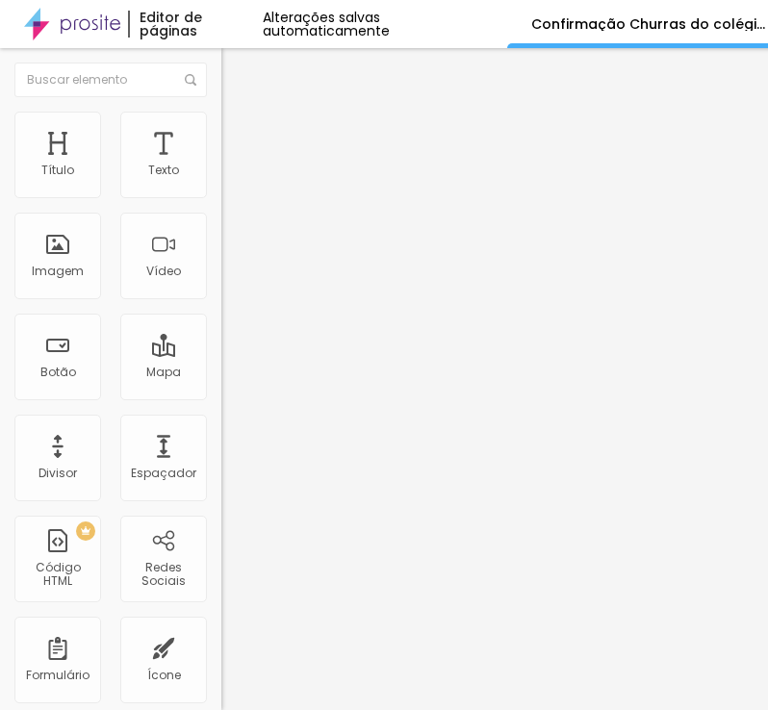
scroll to position [12, 0]
drag, startPoint x: 155, startPoint y: 399, endPoint x: -1, endPoint y: 399, distance: 155.8
click at [0, 399] on html "Editor de páginas Alterações salvas automaticamente Confirmação Churras do colé…" at bounding box center [384, 355] width 768 height 710
paste textarea "Confirmação realiz"
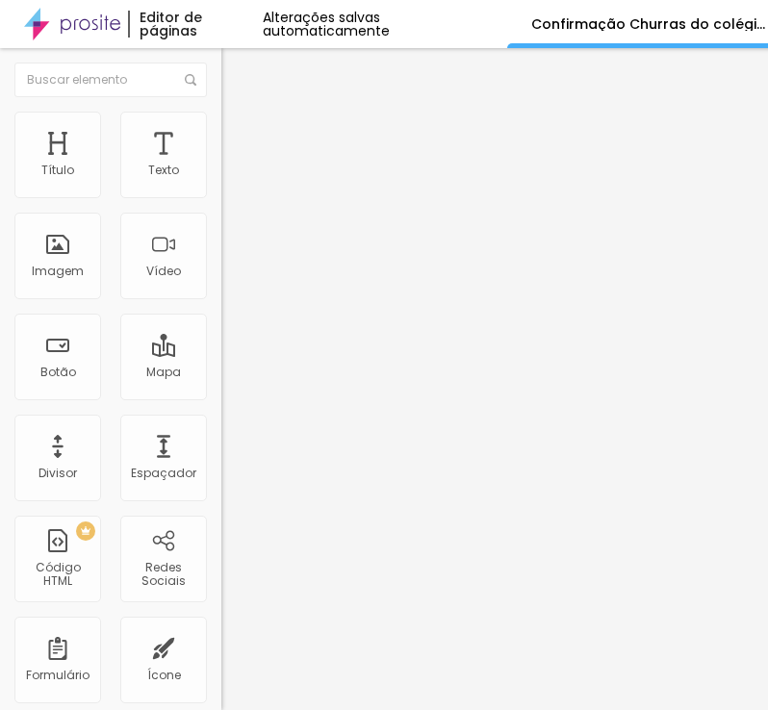
type textarea "Confirmação realizada com sucesso!"
paste input "[EMAIL_ADDRESS][DOMAIN_NAME]"
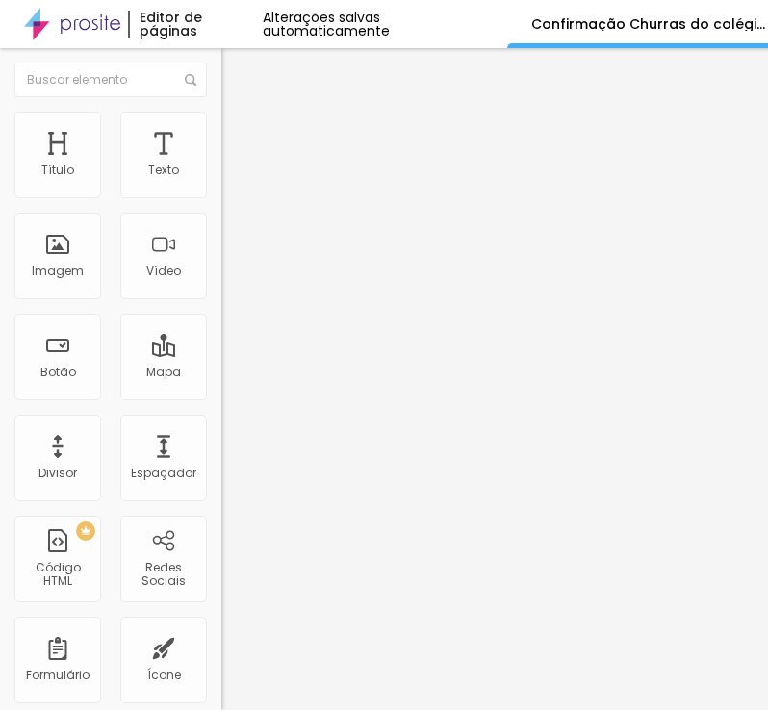
scroll to position [0, 0]
type input "[EMAIL_ADDRESS][DOMAIN_NAME]"
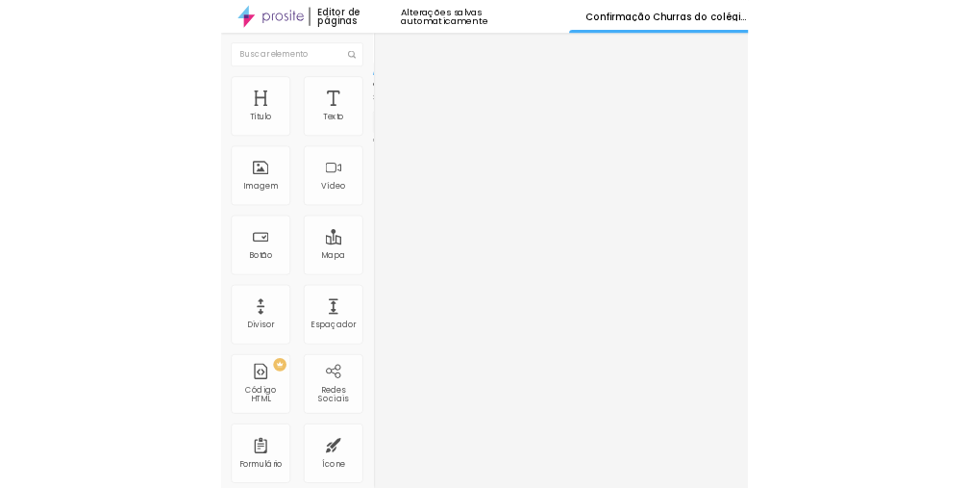
scroll to position [244, 0]
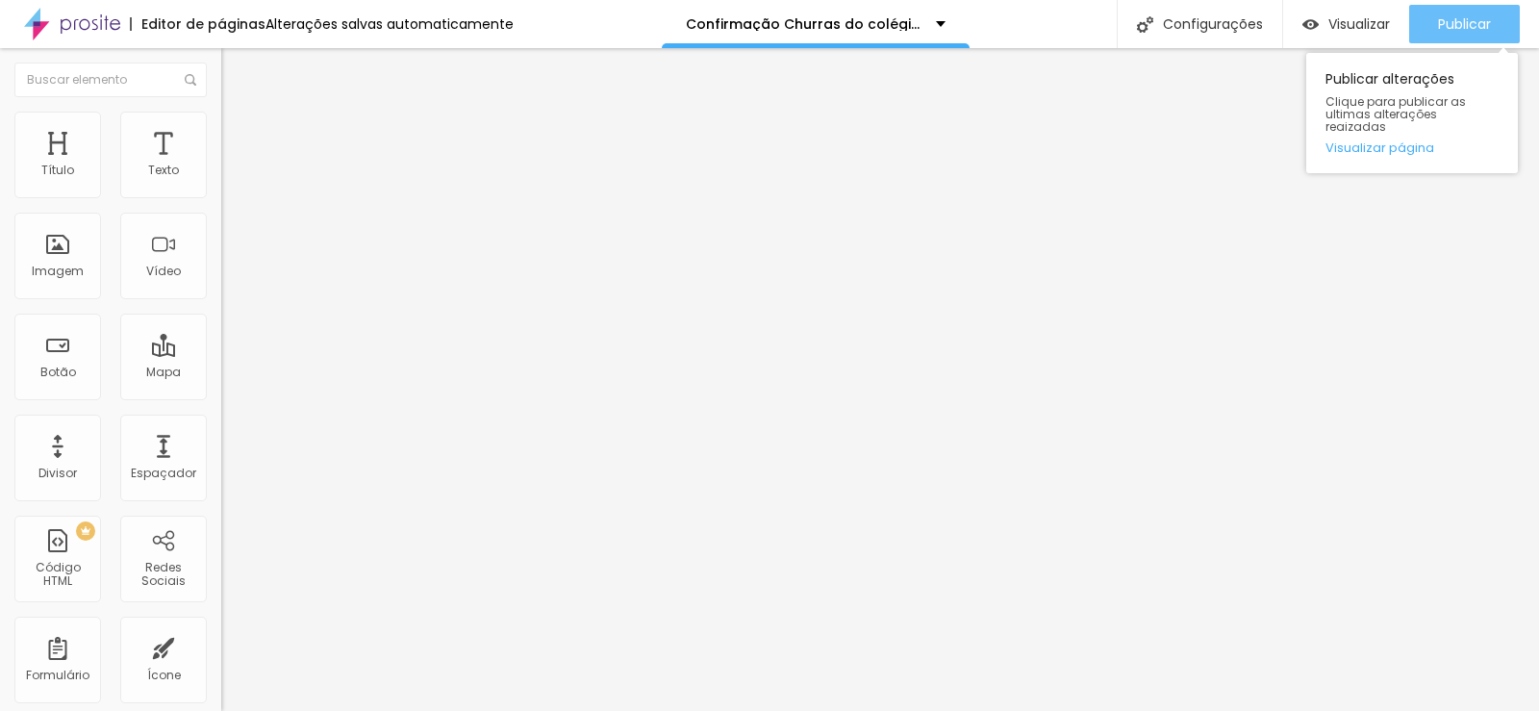
click at [1454, 31] on span "Publicar" at bounding box center [1464, 23] width 53 height 15
click at [1470, 30] on span "Publicar" at bounding box center [1464, 23] width 53 height 15
